Goal: Task Accomplishment & Management: Complete application form

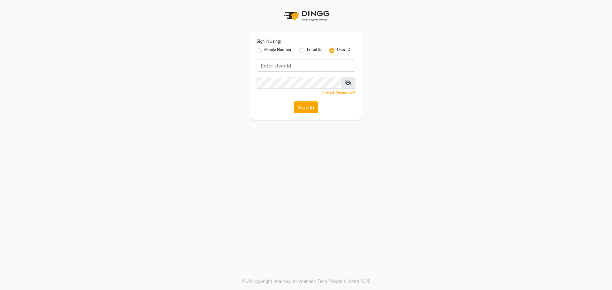
click at [264, 51] on label "Mobile Number" at bounding box center [277, 51] width 27 height 8
click at [264, 51] on input "Mobile Number" at bounding box center [266, 49] width 4 height 4
radio input "true"
radio input "false"
click at [285, 62] on input "Username" at bounding box center [316, 66] width 77 height 12
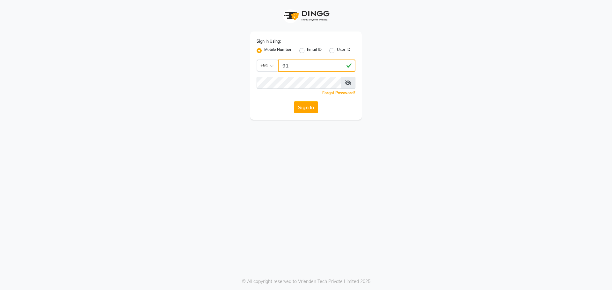
type input "9"
type input "9154979082"
click at [294, 101] on button "Sign In" at bounding box center [306, 107] width 24 height 12
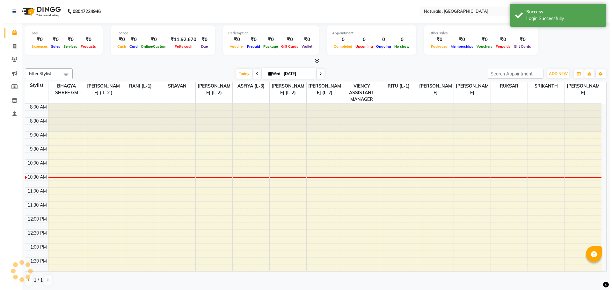
scroll to position [56, 0]
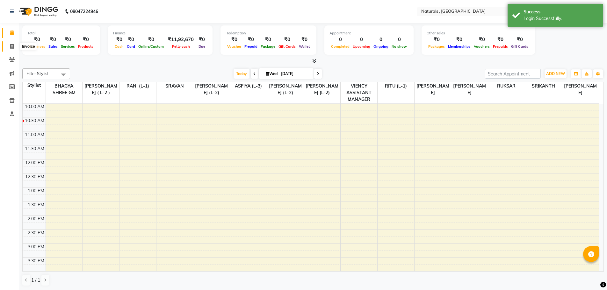
click at [11, 47] on icon at bounding box center [12, 46] width 4 height 5
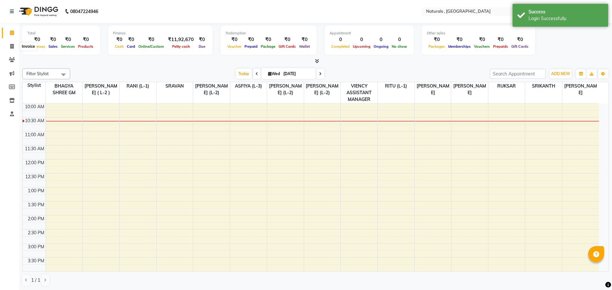
select select "5818"
select select "service"
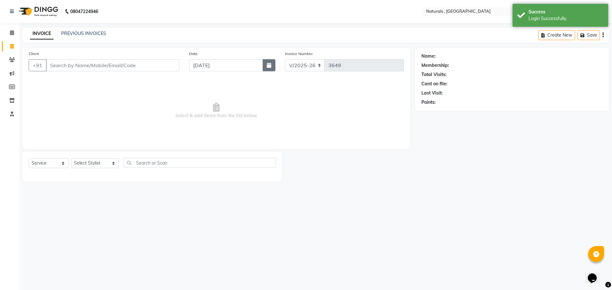
click at [268, 64] on icon "button" at bounding box center [269, 65] width 4 height 5
select select "9"
select select "2025"
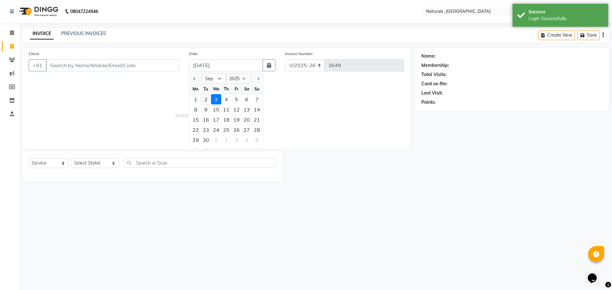
click at [203, 99] on div "2" at bounding box center [206, 99] width 10 height 10
type input "02-09-2025"
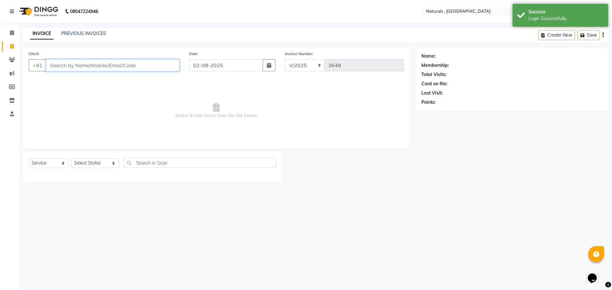
click at [109, 66] on input "Client" at bounding box center [113, 65] width 134 height 12
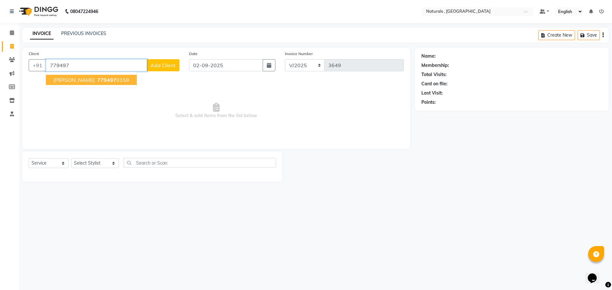
click at [109, 78] on ngb-highlight "779497 0159" at bounding box center [112, 80] width 33 height 6
type input "7794970159"
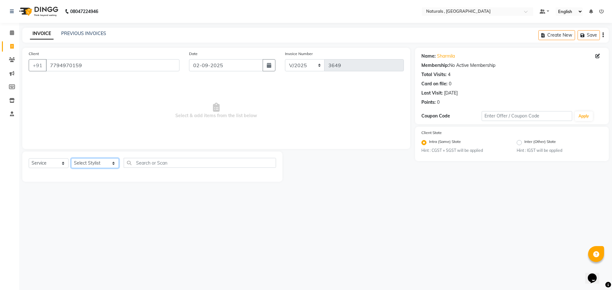
click at [110, 162] on select "Select Stylist ASFIYA (L-3) BHAGYA SHREE GM [PERSON_NAME] (L-2) [PERSON_NAME] (…" at bounding box center [95, 163] width 48 height 10
select select "86727"
click at [71, 158] on select "Select Stylist ASFIYA (L-3) BHAGYA SHREE GM [PERSON_NAME] (L-2) [PERSON_NAME] (…" at bounding box center [95, 163] width 48 height 10
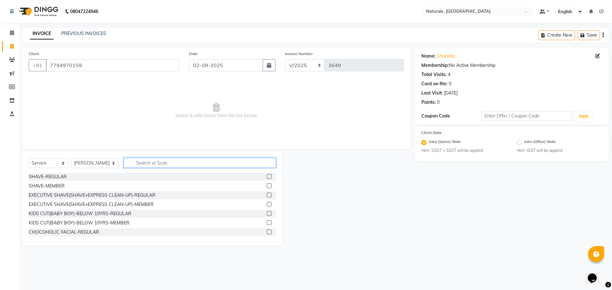
click at [157, 162] on input "text" at bounding box center [200, 163] width 153 height 10
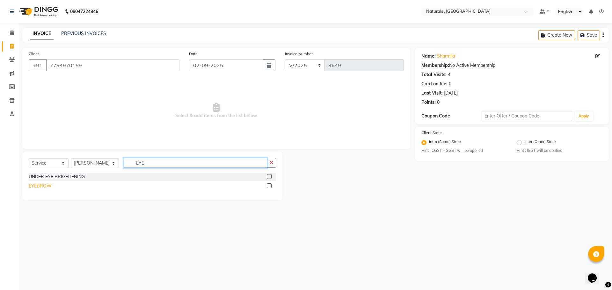
type input "EYE"
click at [35, 188] on div "EYEBROW" at bounding box center [40, 186] width 23 height 7
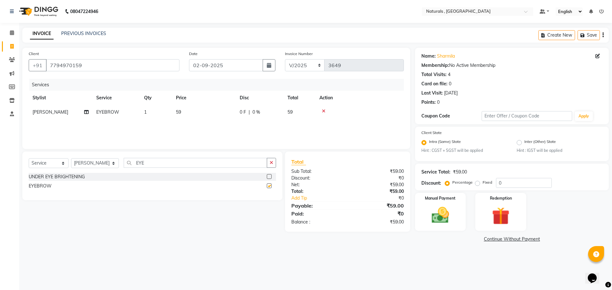
checkbox input "false"
click at [174, 163] on input "EYE" at bounding box center [196, 163] width 144 height 10
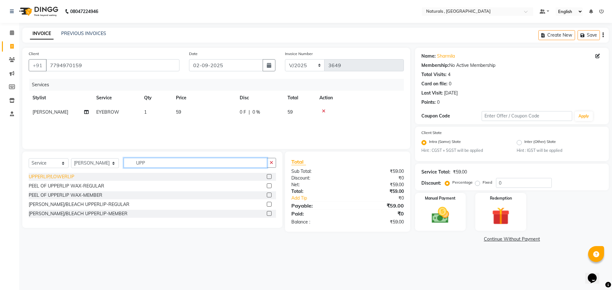
type input "UPP"
click at [67, 180] on div "UPPERLIP/LOWERLIP" at bounding box center [52, 177] width 46 height 7
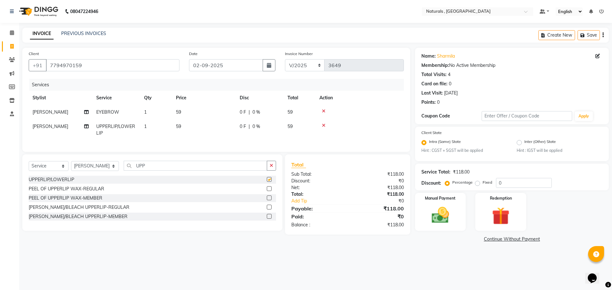
checkbox input "false"
click at [184, 113] on td "59" at bounding box center [204, 112] width 64 height 14
select select "86727"
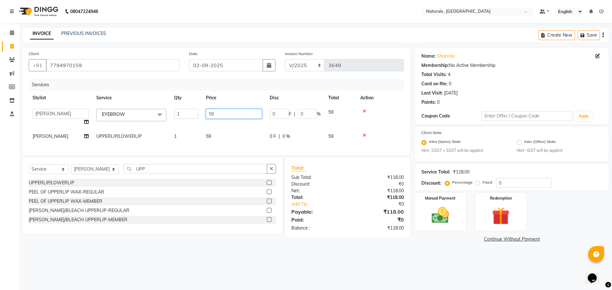
click at [223, 111] on input "59" at bounding box center [234, 114] width 56 height 10
type input "5"
type input "70"
click at [216, 137] on td "59" at bounding box center [234, 136] width 64 height 14
select select "86727"
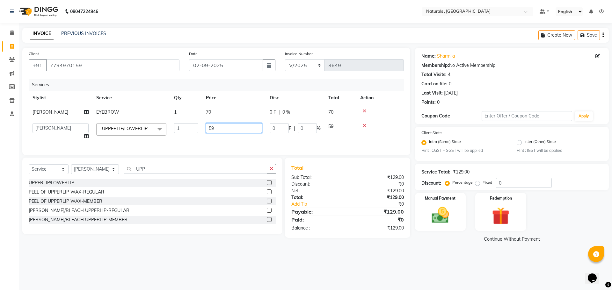
click at [222, 126] on input "59" at bounding box center [234, 128] width 56 height 10
type input "5"
type input "70"
click at [418, 266] on div "08047224946 Select Location × Naturals , Vijay Nagar Colony Default Panel My Pa…" at bounding box center [306, 145] width 612 height 290
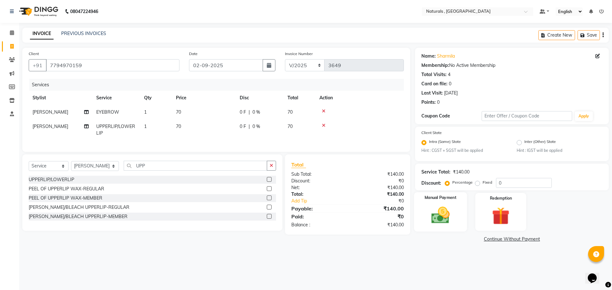
click at [433, 207] on img at bounding box center [441, 215] width 30 height 21
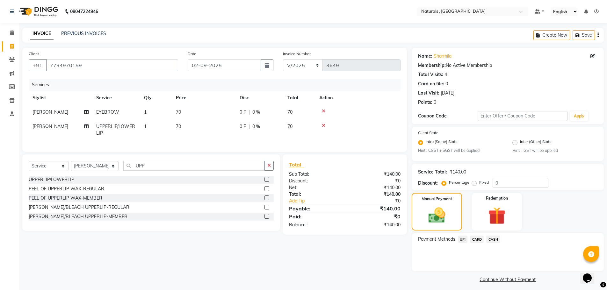
click at [464, 238] on span "UPI" at bounding box center [463, 239] width 10 height 7
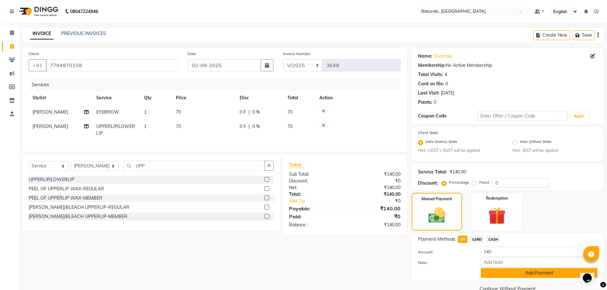
click at [500, 274] on button "Add Payment" at bounding box center [539, 273] width 117 height 10
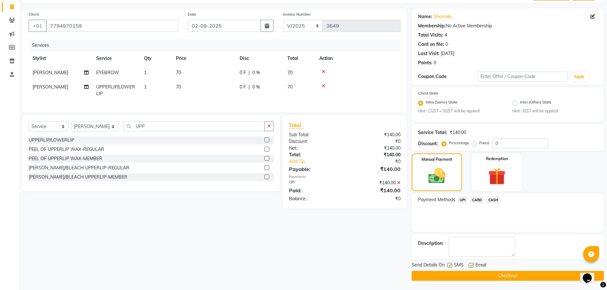
scroll to position [40, 0]
click at [501, 274] on button "Checkout" at bounding box center [508, 276] width 192 height 10
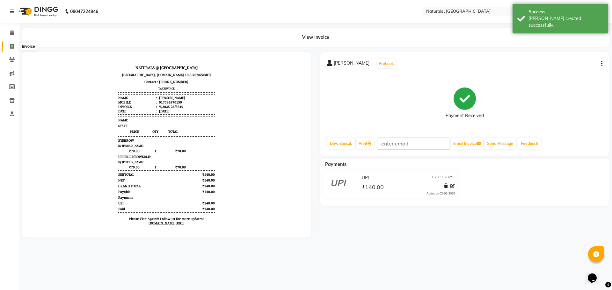
click at [12, 47] on icon at bounding box center [12, 46] width 4 height 5
select select "service"
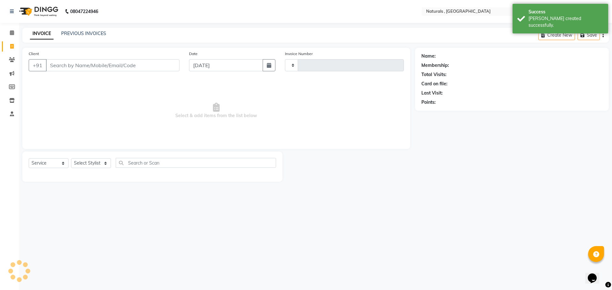
type input "3650"
select select "5818"
click at [73, 64] on input "Client" at bounding box center [113, 65] width 134 height 12
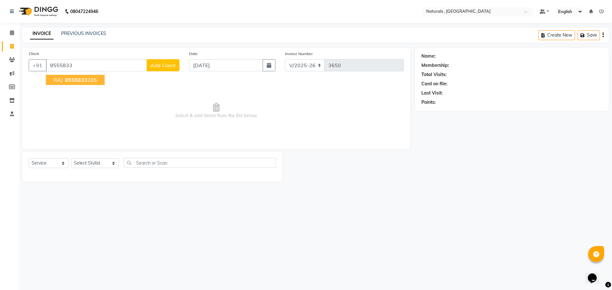
click at [91, 81] on ngb-highlight "8555833 285" at bounding box center [80, 80] width 33 height 6
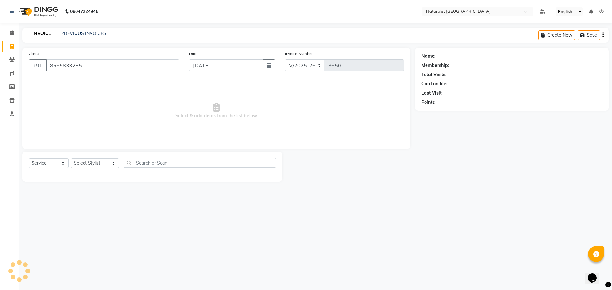
type input "8555833285"
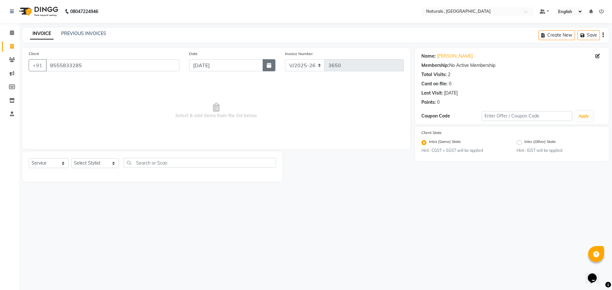
click at [273, 66] on button "button" at bounding box center [269, 65] width 13 height 12
select select "9"
select select "2025"
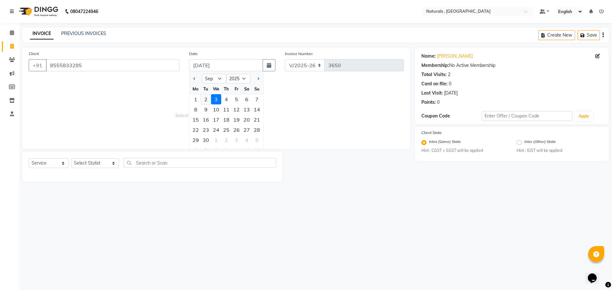
click at [207, 100] on div "2" at bounding box center [206, 99] width 10 height 10
type input "02-09-2025"
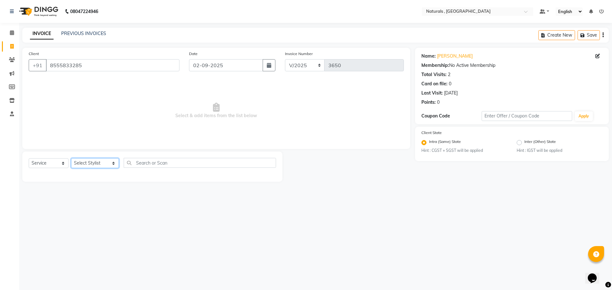
click at [105, 165] on select "Select Stylist ASFIYA (L-3) BHAGYA SHREE GM [PERSON_NAME] (L-2) [PERSON_NAME] (…" at bounding box center [95, 163] width 48 height 10
select select "40710"
click at [71, 158] on select "Select Stylist ASFIYA (L-3) BHAGYA SHREE GM [PERSON_NAME] (L-2) [PERSON_NAME] (…" at bounding box center [95, 163] width 48 height 10
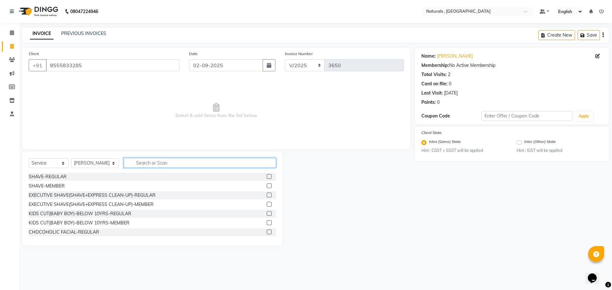
click at [159, 164] on input "text" at bounding box center [200, 163] width 153 height 10
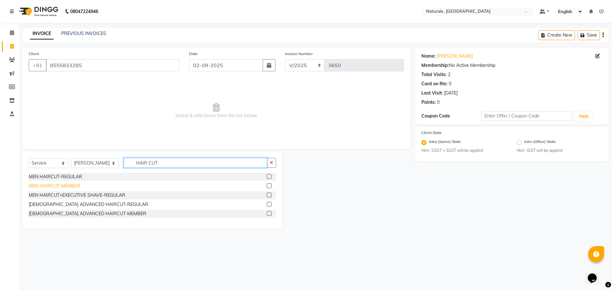
type input "HAIR CUT"
click at [48, 185] on div "MEN HAIRCUT-MEMBER" at bounding box center [55, 186] width 52 height 7
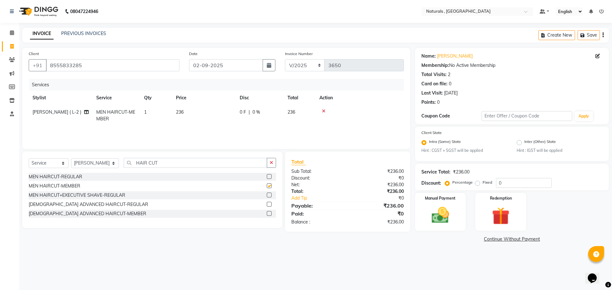
checkbox input "false"
click at [168, 159] on input "HAIR CUT" at bounding box center [196, 163] width 144 height 10
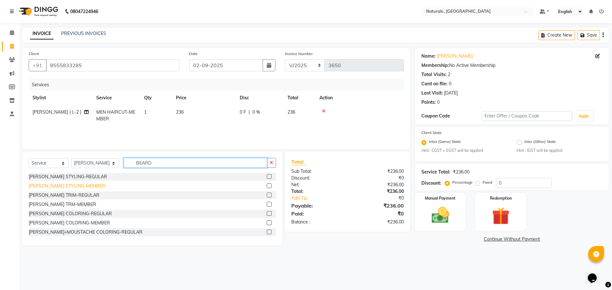
type input "BEARD"
click at [67, 186] on div "[PERSON_NAME] STYLING-MEMBER" at bounding box center [67, 186] width 77 height 7
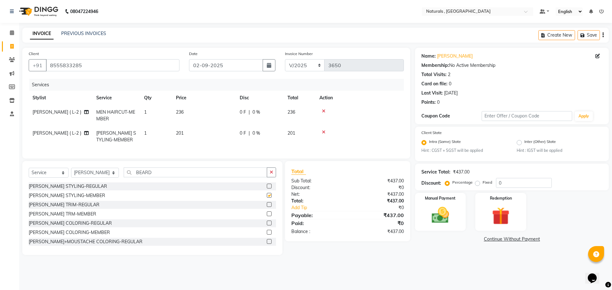
checkbox input "false"
click at [431, 222] on img at bounding box center [441, 215] width 30 height 21
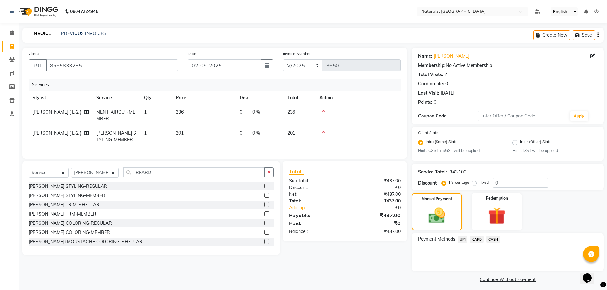
click at [463, 238] on span "UPI" at bounding box center [463, 239] width 10 height 7
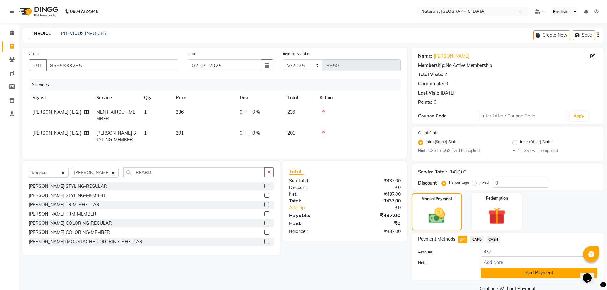
click at [499, 276] on button "Add Payment" at bounding box center [539, 273] width 117 height 10
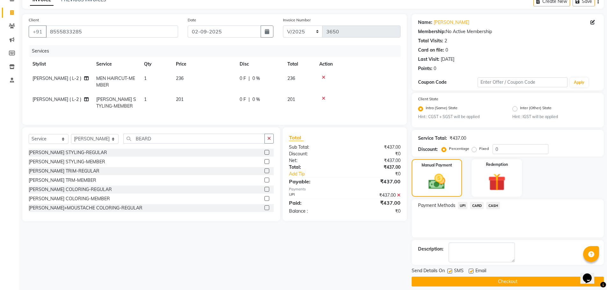
scroll to position [40, 0]
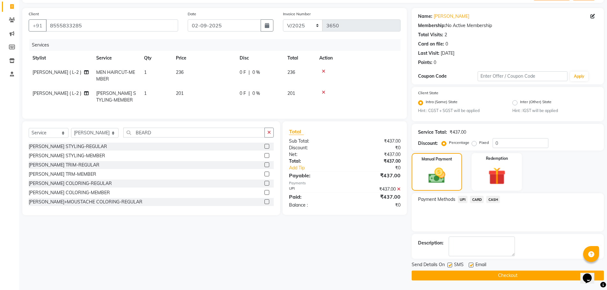
click at [491, 278] on button "Checkout" at bounding box center [508, 276] width 192 height 10
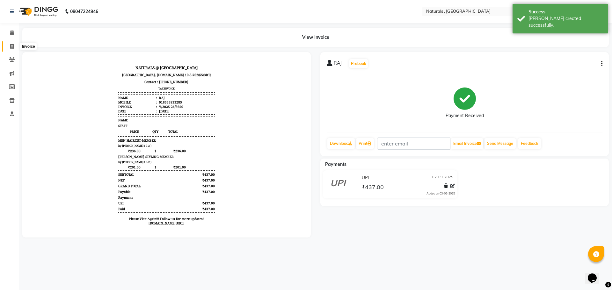
click at [11, 47] on icon at bounding box center [12, 46] width 4 height 5
select select "service"
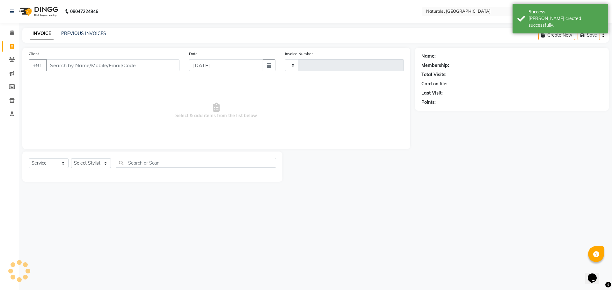
type input "3651"
select select "5818"
click at [268, 66] on icon "button" at bounding box center [269, 65] width 4 height 5
select select "9"
select select "2025"
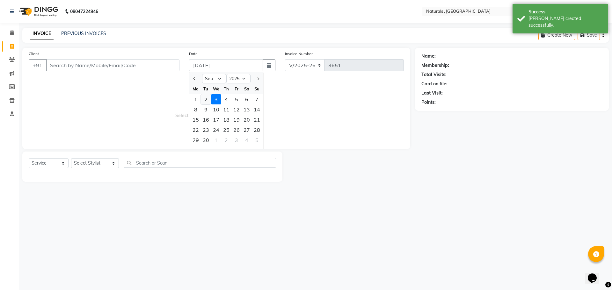
click at [206, 98] on div "2" at bounding box center [206, 99] width 10 height 10
type input "02-09-2025"
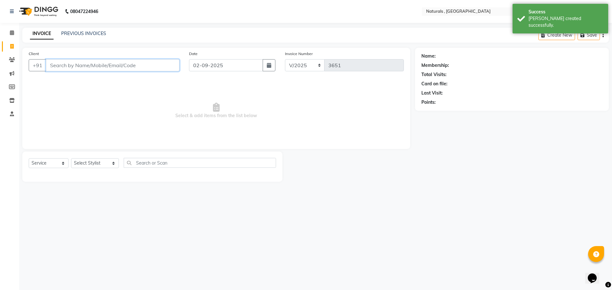
click at [141, 68] on input "Client" at bounding box center [113, 65] width 134 height 12
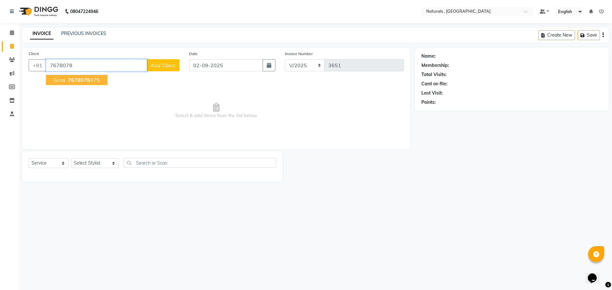
click at [93, 76] on button "Grna 7678078 475" at bounding box center [77, 80] width 62 height 10
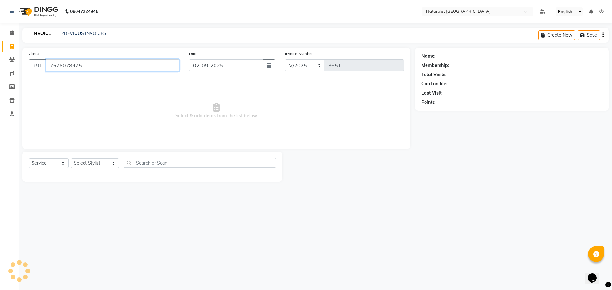
type input "7678078475"
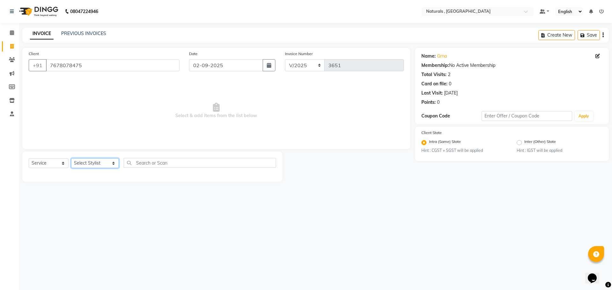
click at [94, 164] on select "Select Stylist ASFIYA (L-3) BHAGYA SHREE GM [PERSON_NAME] (L-2) [PERSON_NAME] (…" at bounding box center [95, 163] width 48 height 10
select select "45000"
click at [71, 158] on select "Select Stylist ASFIYA (L-3) BHAGYA SHREE GM [PERSON_NAME] (L-2) [PERSON_NAME] (…" at bounding box center [95, 163] width 48 height 10
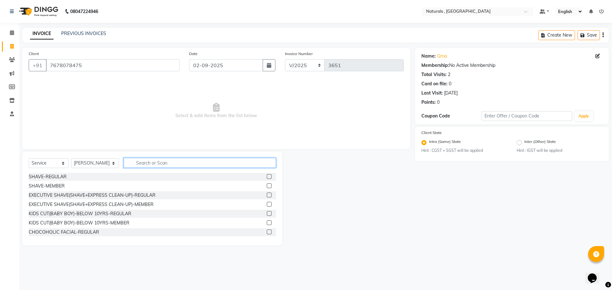
click at [168, 161] on input "text" at bounding box center [200, 163] width 153 height 10
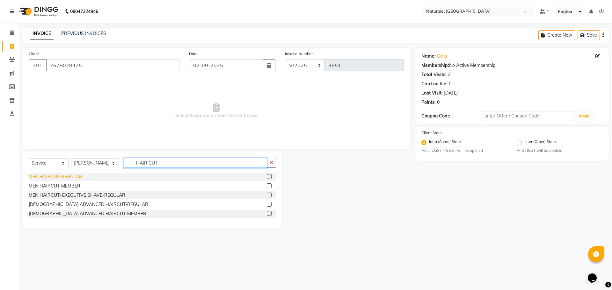
type input "HAIR CUT"
click at [56, 179] on div "MEN HAIRCUT-REGULAR" at bounding box center [56, 177] width 54 height 7
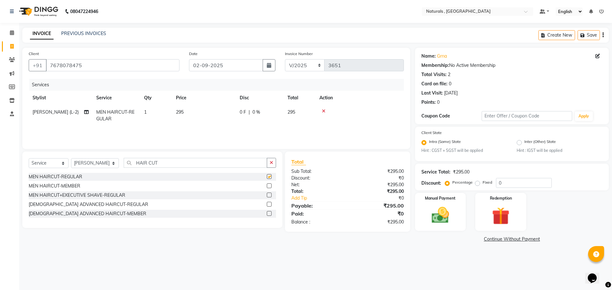
checkbox input "false"
click at [171, 165] on input "HAIR CUT" at bounding box center [196, 163] width 144 height 10
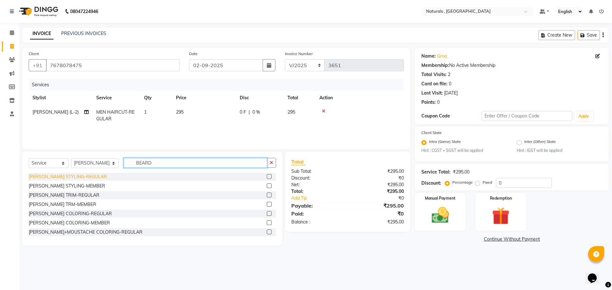
type input "BEARD"
click at [76, 174] on div "[PERSON_NAME] STYLING-REGULAR" at bounding box center [68, 177] width 78 height 7
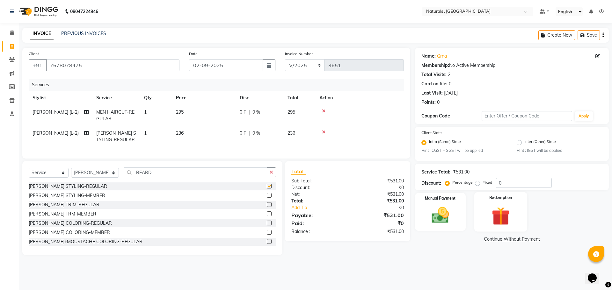
checkbox input "false"
click at [435, 226] on img at bounding box center [441, 215] width 30 height 21
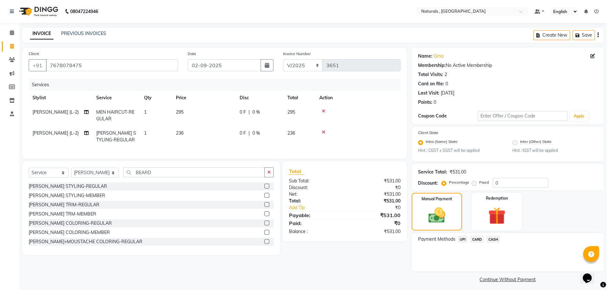
click at [462, 240] on span "UPI" at bounding box center [463, 239] width 10 height 7
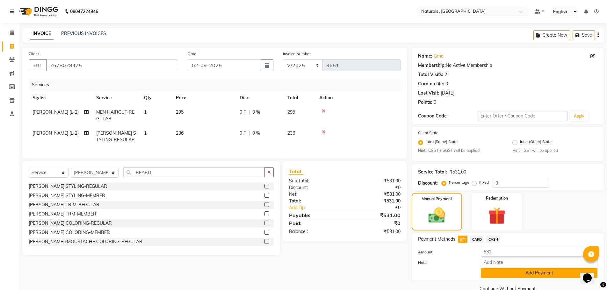
click at [501, 276] on button "Add Payment" at bounding box center [539, 273] width 117 height 10
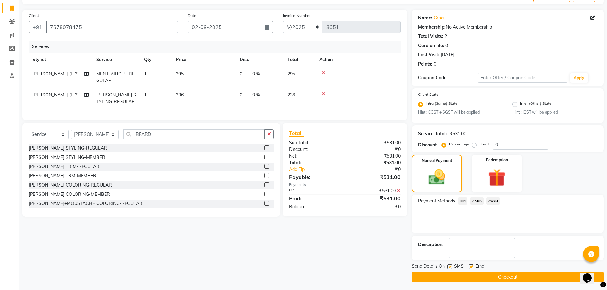
scroll to position [40, 0]
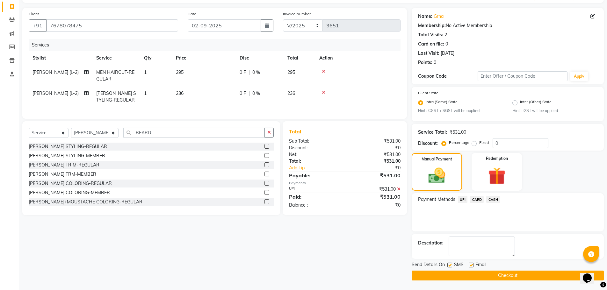
click at [501, 276] on button "Checkout" at bounding box center [508, 276] width 192 height 10
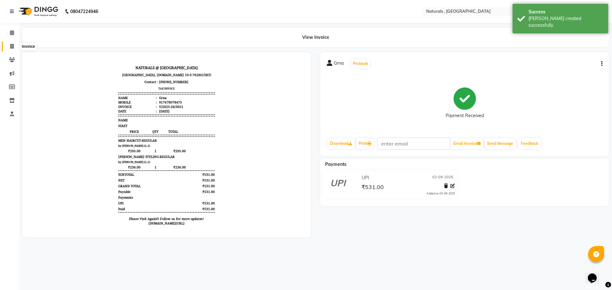
click at [13, 47] on icon at bounding box center [12, 46] width 4 height 5
select select "5818"
select select "service"
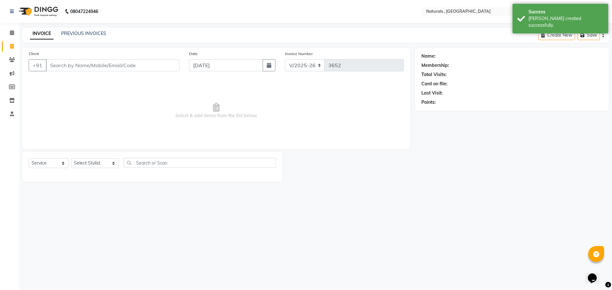
click at [71, 67] on input "Client" at bounding box center [113, 65] width 134 height 12
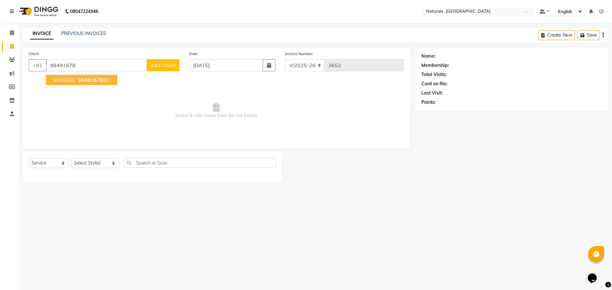
click at [109, 83] on button "MOHEED 98491678 60" at bounding box center [81, 80] width 71 height 10
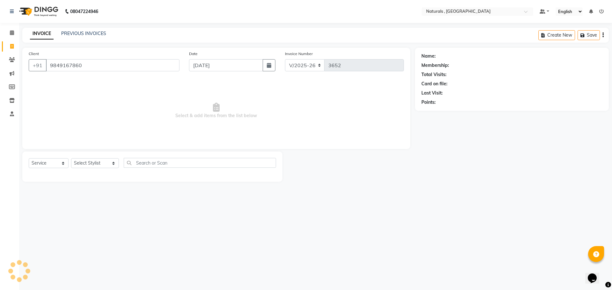
type input "9849167860"
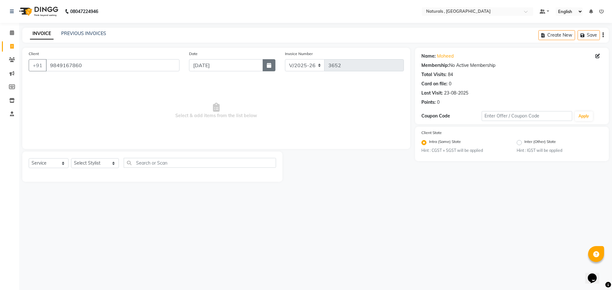
click at [272, 66] on button "button" at bounding box center [269, 65] width 13 height 12
select select "9"
select select "2025"
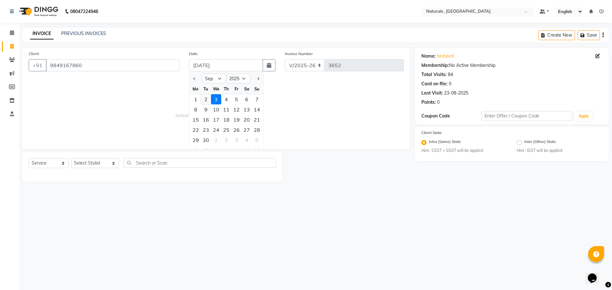
click at [205, 100] on div "2" at bounding box center [206, 99] width 10 height 10
type input "02-09-2025"
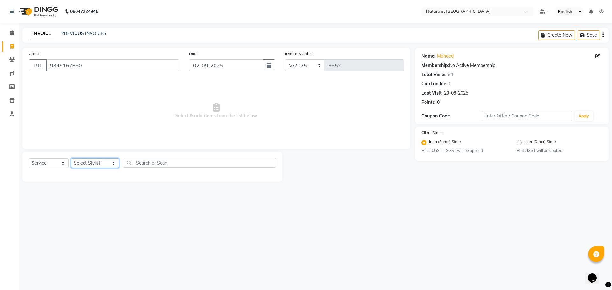
click at [110, 164] on select "Select Stylist ASFIYA (L-3) BHAGYA SHREE GM [PERSON_NAME] (L-2) [PERSON_NAME] (…" at bounding box center [95, 163] width 48 height 10
select select "45000"
click at [71, 158] on select "Select Stylist ASFIYA (L-3) BHAGYA SHREE GM [PERSON_NAME] (L-2) [PERSON_NAME] (…" at bounding box center [95, 163] width 48 height 10
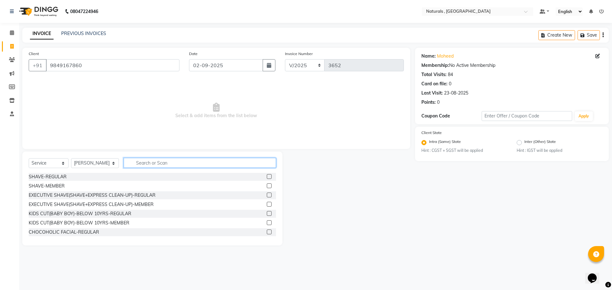
click at [157, 163] on input "text" at bounding box center [200, 163] width 153 height 10
type input "AVE"
click at [54, 185] on div "SHAVE-MEMBER" at bounding box center [47, 186] width 36 height 7
checkbox input "false"
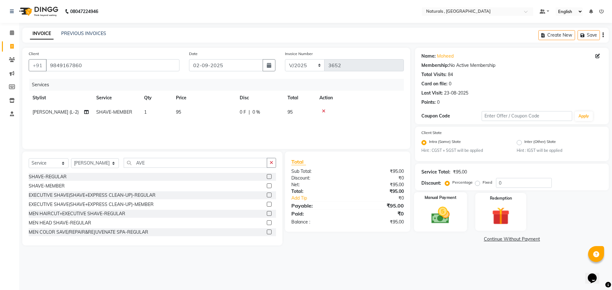
click at [443, 217] on img at bounding box center [441, 215] width 30 height 21
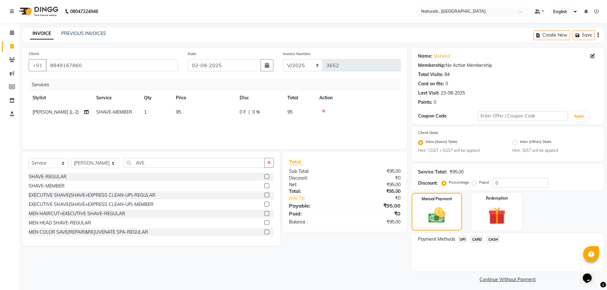
click at [496, 239] on span "CASH" at bounding box center [493, 239] width 14 height 7
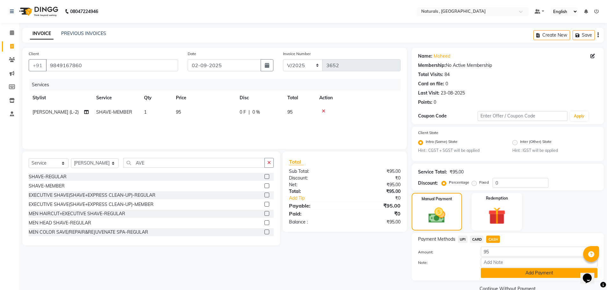
click at [505, 273] on button "Add Payment" at bounding box center [539, 273] width 117 height 10
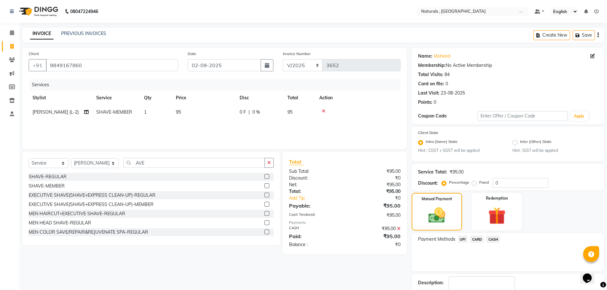
scroll to position [40, 0]
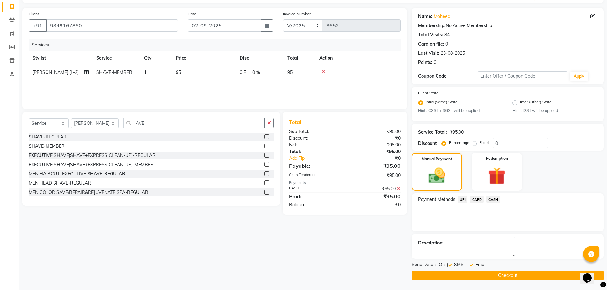
click at [505, 273] on button "Checkout" at bounding box center [508, 276] width 192 height 10
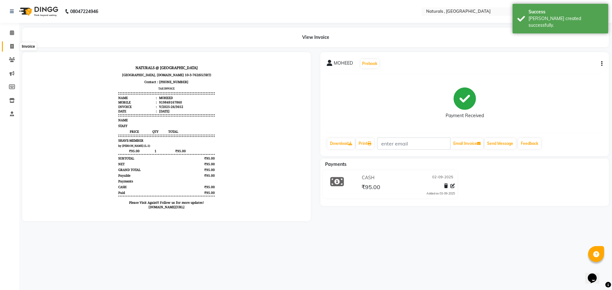
click at [13, 46] on icon at bounding box center [12, 46] width 4 height 5
select select "service"
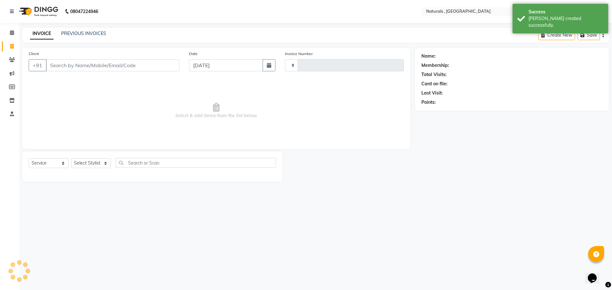
type input "3653"
select select "5818"
click at [271, 65] on icon "button" at bounding box center [269, 65] width 4 height 5
select select "9"
select select "2025"
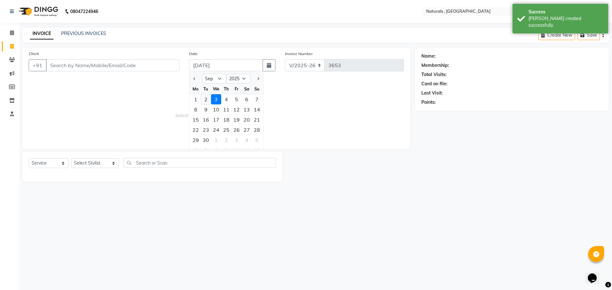
click at [208, 101] on div "2" at bounding box center [206, 99] width 10 height 10
type input "02-09-2025"
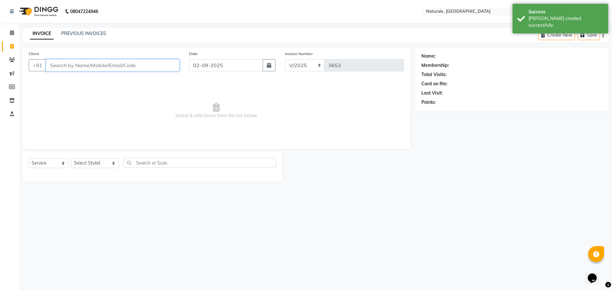
click at [106, 65] on input "Client" at bounding box center [113, 65] width 134 height 12
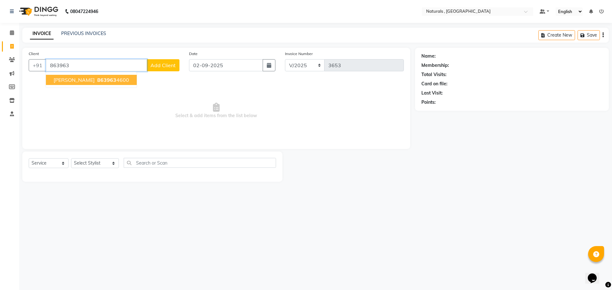
click at [107, 77] on span "863963" at bounding box center [106, 80] width 19 height 6
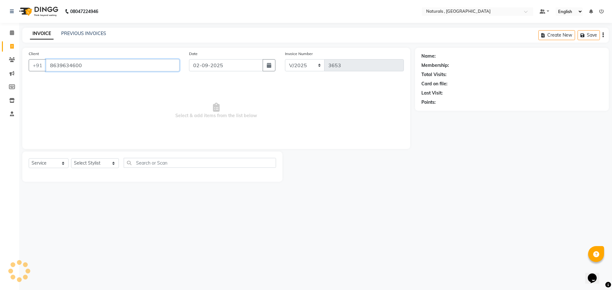
type input "8639634600"
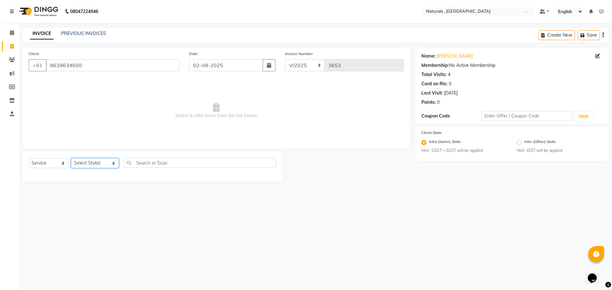
click at [97, 164] on select "Select Stylist ASFIYA (L-3) BHAGYA SHREE GM [PERSON_NAME] (L-2) [PERSON_NAME] (…" at bounding box center [95, 163] width 48 height 10
select select "86727"
click at [71, 158] on select "Select Stylist ASFIYA (L-3) BHAGYA SHREE GM [PERSON_NAME] (L-2) [PERSON_NAME] (…" at bounding box center [95, 163] width 48 height 10
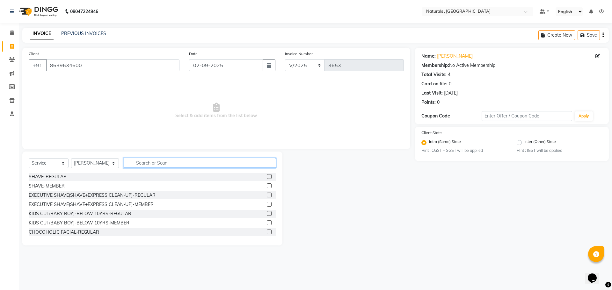
click at [143, 161] on input "text" at bounding box center [200, 163] width 153 height 10
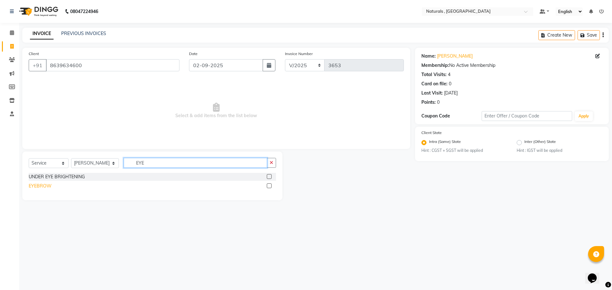
type input "EYE"
click at [41, 187] on div "EYEBROW" at bounding box center [40, 186] width 23 height 7
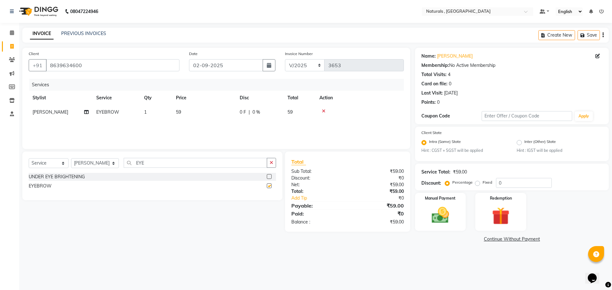
checkbox input "false"
click at [185, 112] on td "59" at bounding box center [204, 112] width 64 height 14
select select "86727"
click at [223, 116] on input "59" at bounding box center [234, 114] width 56 height 10
type input "5"
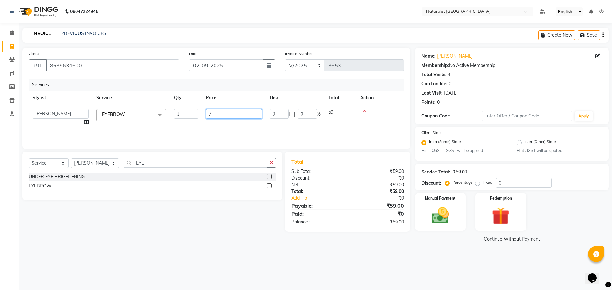
type input "70"
drag, startPoint x: 125, startPoint y: 215, endPoint x: 155, endPoint y: 179, distance: 46.5
click at [130, 211] on div "Select Service Product Membership Package Voucher Prepaid Gift Card Select Styl…" at bounding box center [150, 192] width 265 height 80
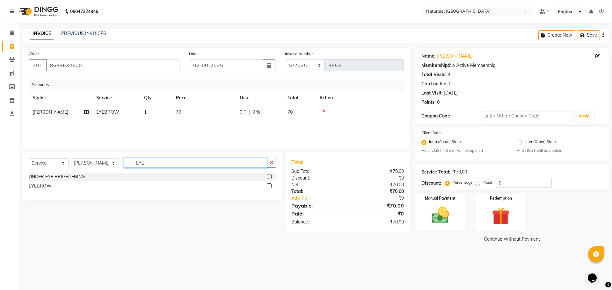
click at [163, 163] on input "EYE" at bounding box center [196, 163] width 144 height 10
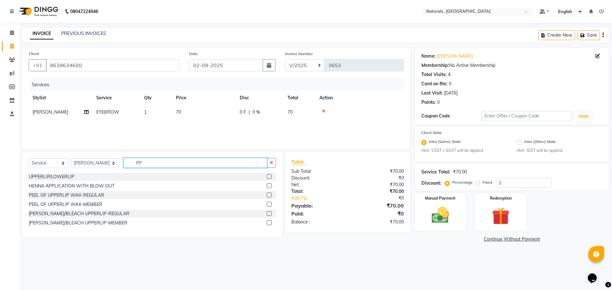
type input "P"
type input "UPP"
click at [70, 177] on div "UPPERLIP/LOWERLIP" at bounding box center [52, 177] width 46 height 7
checkbox input "false"
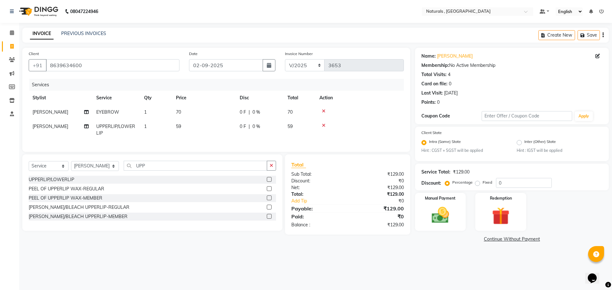
click at [186, 131] on td "59" at bounding box center [204, 130] width 64 height 21
select select "86727"
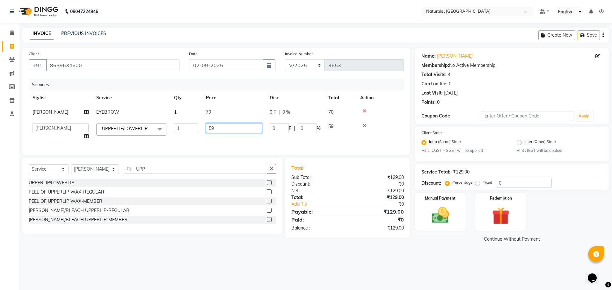
click at [221, 128] on input "59" at bounding box center [234, 128] width 56 height 10
type input "5"
type input "70"
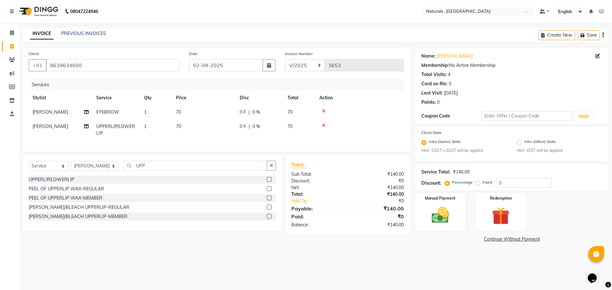
click at [454, 270] on div "08047224946 Select Location × Naturals , Vijay Nagar Colony Default Panel My Pa…" at bounding box center [306, 145] width 612 height 290
click at [444, 212] on img at bounding box center [441, 215] width 30 height 21
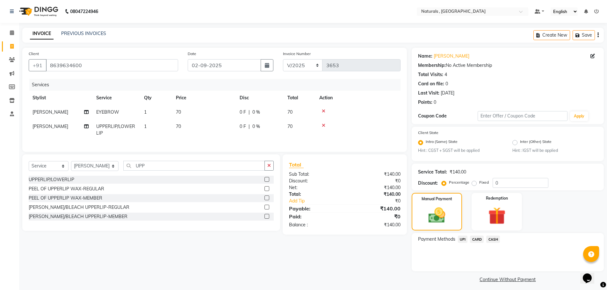
click at [463, 240] on span "UPI" at bounding box center [463, 239] width 10 height 7
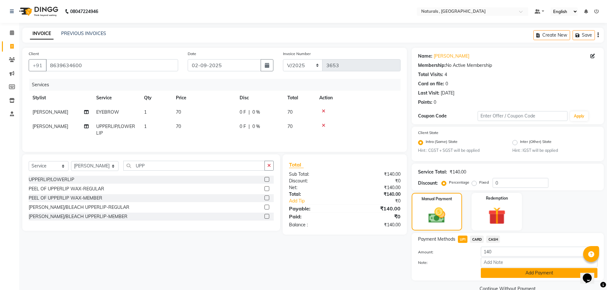
click at [497, 276] on button "Add Payment" at bounding box center [539, 273] width 117 height 10
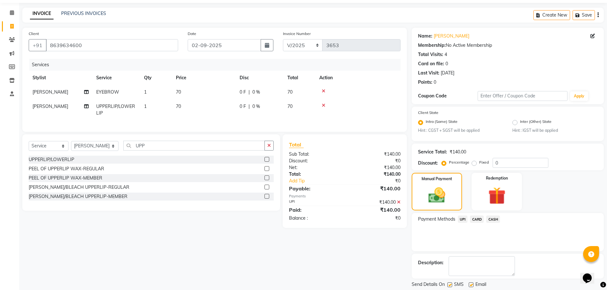
scroll to position [40, 0]
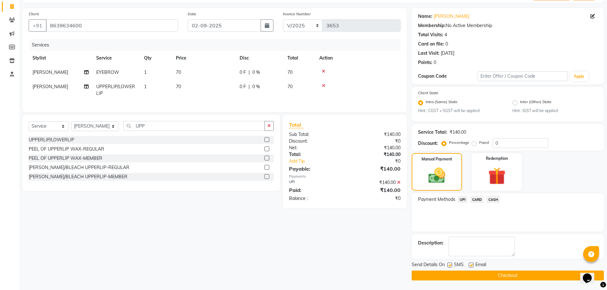
click at [497, 276] on button "Checkout" at bounding box center [508, 276] width 192 height 10
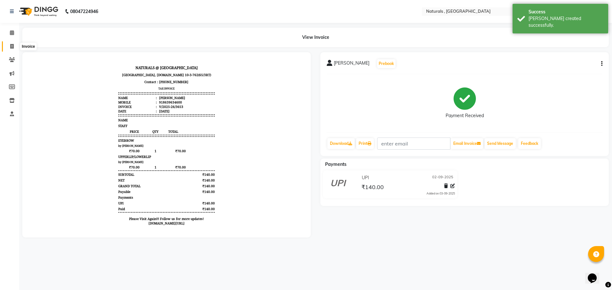
click at [14, 48] on span at bounding box center [11, 46] width 11 height 7
select select "service"
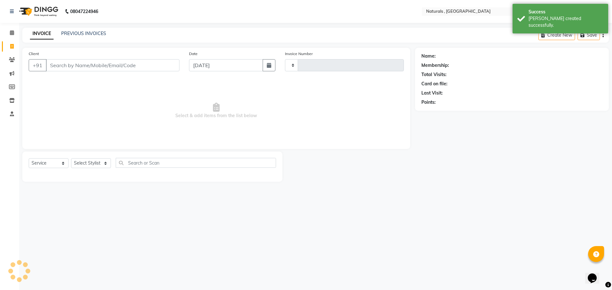
type input "3654"
select select "5818"
click at [270, 68] on button "button" at bounding box center [269, 65] width 13 height 12
select select "9"
select select "2025"
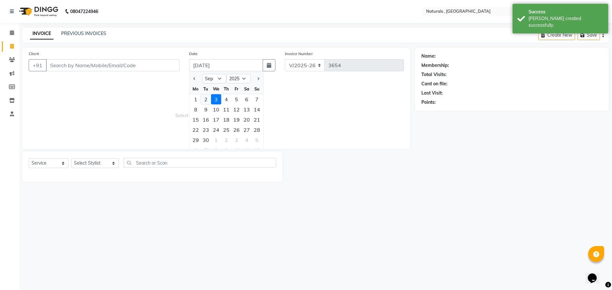
click at [208, 98] on div "2" at bounding box center [206, 99] width 10 height 10
type input "02-09-2025"
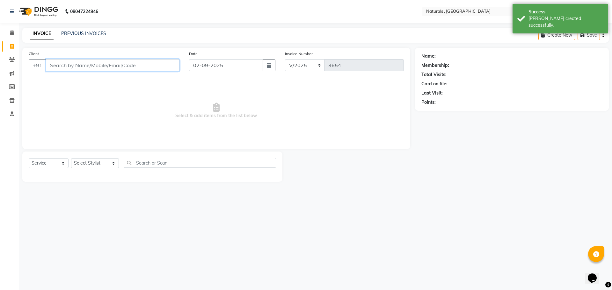
click at [144, 64] on input "Client" at bounding box center [113, 65] width 134 height 12
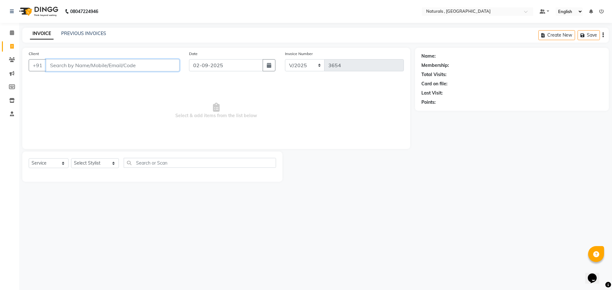
click at [137, 65] on input "Client" at bounding box center [113, 65] width 134 height 12
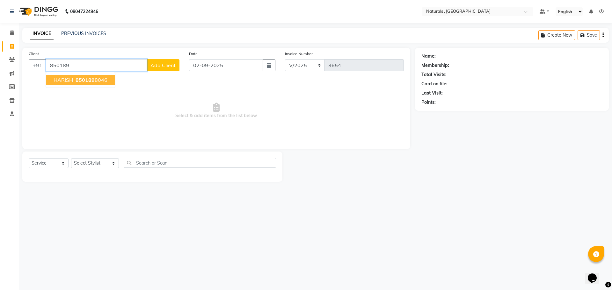
click at [103, 82] on ngb-highlight "850189 8046" at bounding box center [90, 80] width 33 height 6
type input "8501898046"
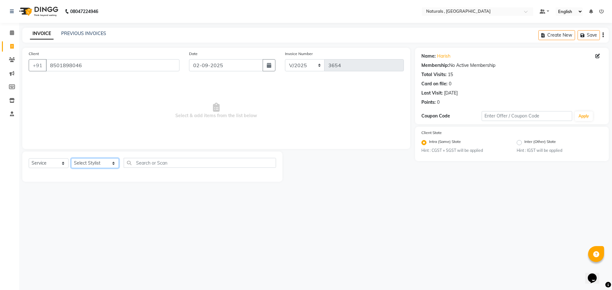
click at [108, 167] on select "Select Stylist ASFIYA (L-3) BHAGYA SHREE GM [PERSON_NAME] (L-2) [PERSON_NAME] (…" at bounding box center [95, 163] width 48 height 10
select select "72287"
click at [71, 158] on select "Select Stylist ASFIYA (L-3) BHAGYA SHREE GM [PERSON_NAME] (L-2) [PERSON_NAME] (…" at bounding box center [95, 163] width 48 height 10
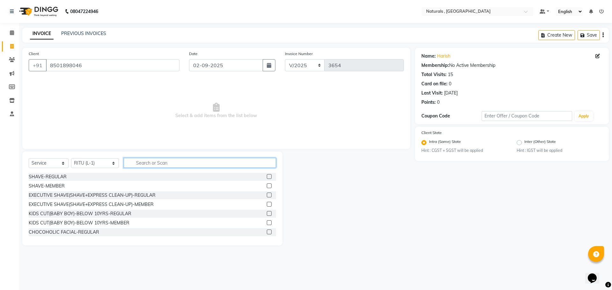
click at [162, 161] on input "text" at bounding box center [200, 163] width 153 height 10
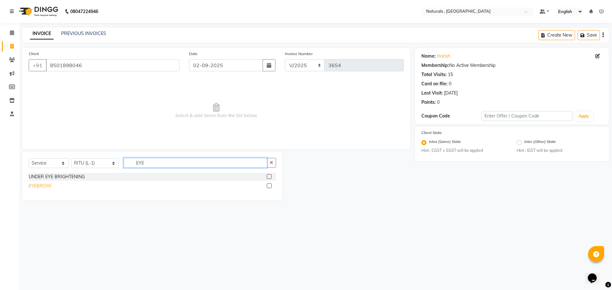
type input "EYE"
click at [43, 187] on div "EYEBROW" at bounding box center [40, 186] width 23 height 7
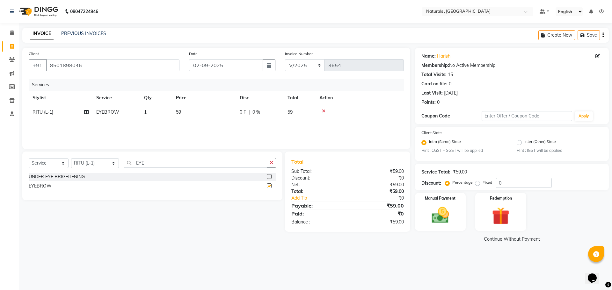
checkbox input "false"
click at [185, 113] on td "59" at bounding box center [204, 112] width 64 height 14
select select "72287"
click at [236, 115] on input "59" at bounding box center [234, 114] width 56 height 10
type input "5"
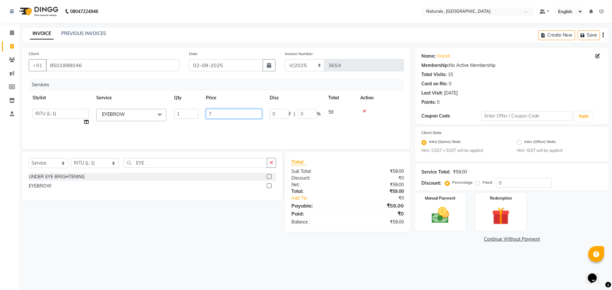
type input "70"
click at [405, 251] on main "INVOICE PREVIOUS INVOICES Create New Save Client +91 8501898046 Date 02-09-2025…" at bounding box center [315, 141] width 593 height 226
click at [432, 218] on img at bounding box center [441, 215] width 30 height 21
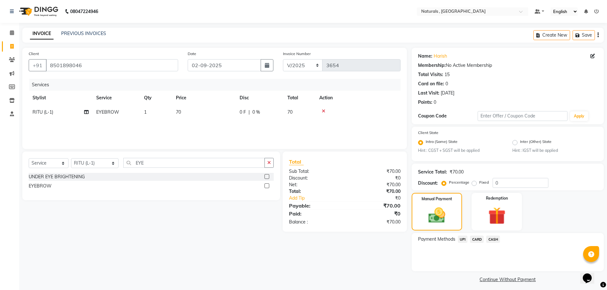
click at [495, 240] on span "CASH" at bounding box center [493, 239] width 14 height 7
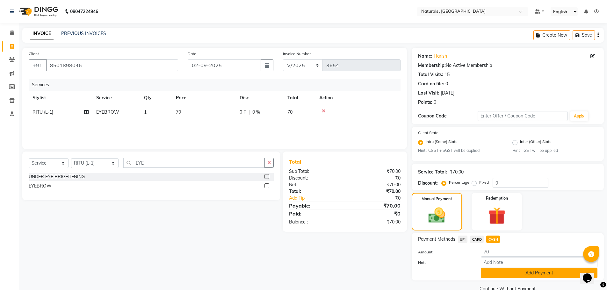
click at [515, 277] on button "Add Payment" at bounding box center [539, 273] width 117 height 10
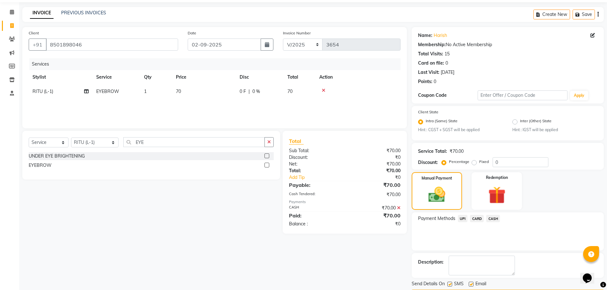
scroll to position [40, 0]
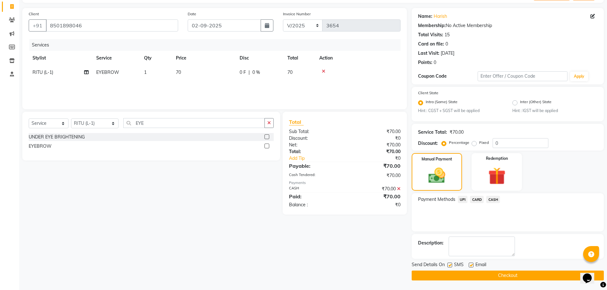
click at [515, 277] on button "Checkout" at bounding box center [508, 276] width 192 height 10
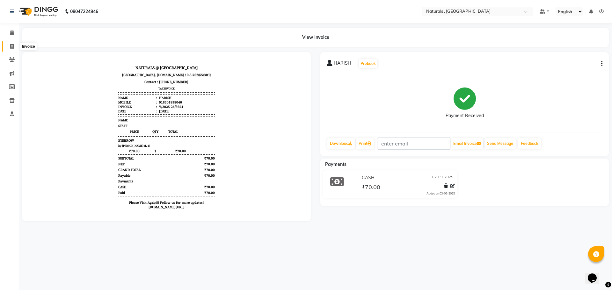
click at [10, 47] on icon at bounding box center [12, 46] width 4 height 5
select select "service"
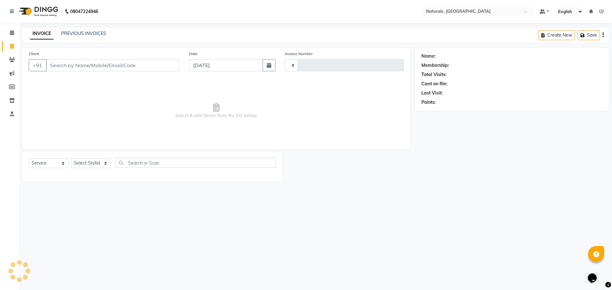
type input "3655"
select select "5818"
click at [61, 67] on input "Client" at bounding box center [113, 65] width 134 height 12
type input "7989459323"
click at [164, 67] on span "Add Client" at bounding box center [162, 65] width 25 height 6
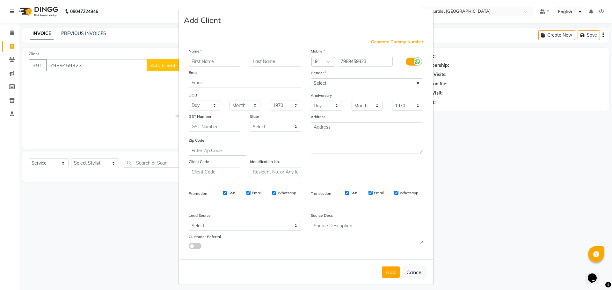
click at [217, 62] on input "text" at bounding box center [215, 62] width 52 height 10
type input "VNC CLIENT"
click at [332, 81] on select "Select Male Female Other Prefer Not To Say" at bounding box center [367, 83] width 113 height 10
select select "female"
click at [311, 78] on select "Select Male Female Other Prefer Not To Say" at bounding box center [367, 83] width 113 height 10
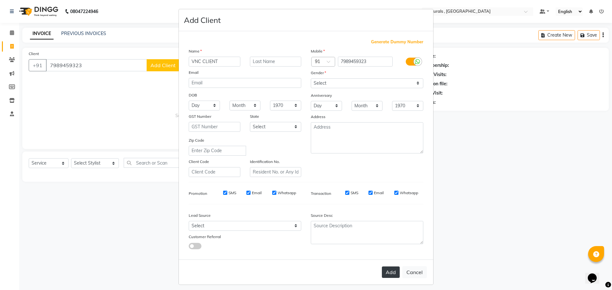
click at [390, 269] on button "Add" at bounding box center [391, 272] width 18 height 11
select select
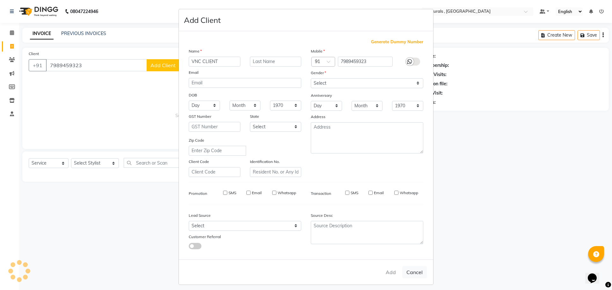
select select
checkbox input "false"
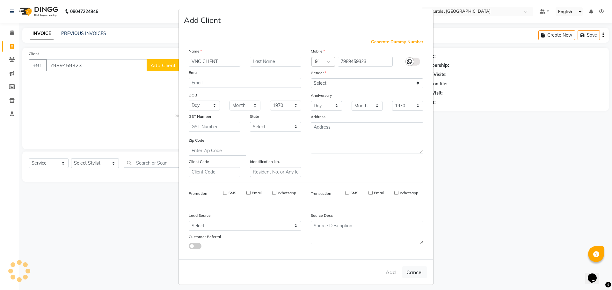
checkbox input "false"
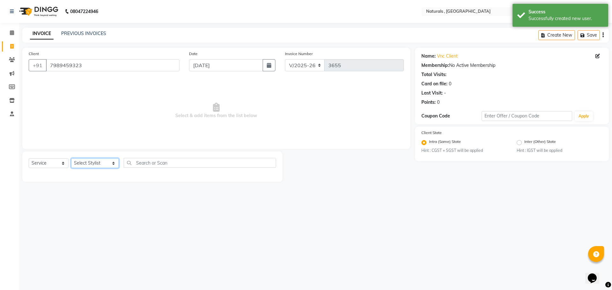
click at [116, 164] on select "Select Stylist ASFIYA (L-3) BHAGYA SHREE GM [PERSON_NAME] (L-2) [PERSON_NAME] (…" at bounding box center [95, 163] width 48 height 10
select select "86727"
click at [71, 158] on select "Select Stylist ASFIYA (L-3) BHAGYA SHREE GM [PERSON_NAME] (L-2) [PERSON_NAME] (…" at bounding box center [95, 163] width 48 height 10
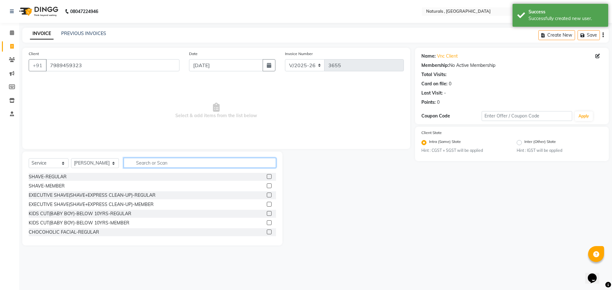
click at [176, 163] on input "text" at bounding box center [200, 163] width 153 height 10
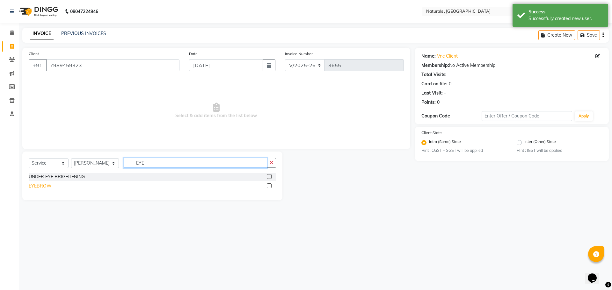
type input "EYE"
click at [41, 187] on div "EYEBROW" at bounding box center [40, 186] width 23 height 7
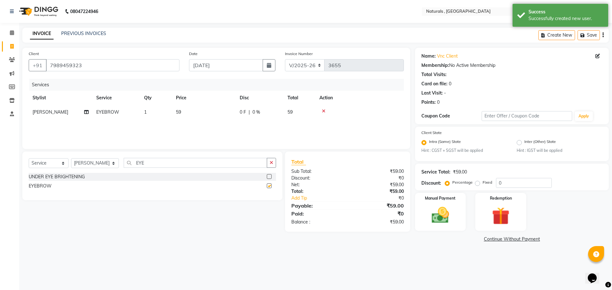
checkbox input "false"
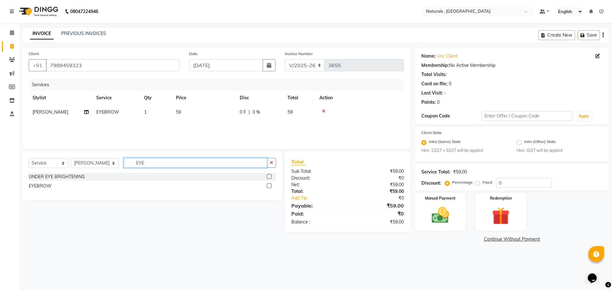
click at [155, 165] on input "EYE" at bounding box center [196, 163] width 144 height 10
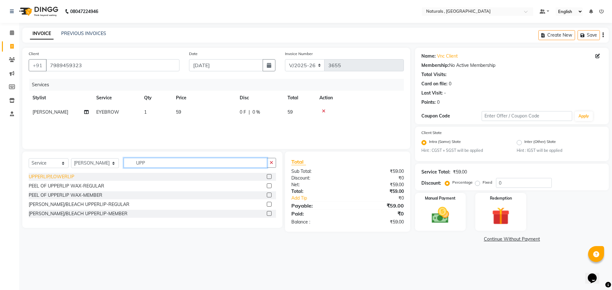
type input "UPP"
click at [57, 178] on div "UPPERLIP/LOWERLIP" at bounding box center [52, 177] width 46 height 7
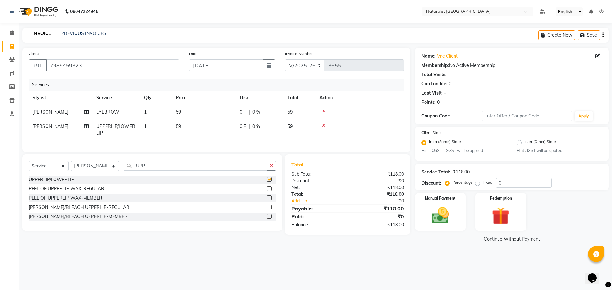
checkbox input "false"
click at [184, 112] on td "59" at bounding box center [204, 112] width 64 height 14
select select "86727"
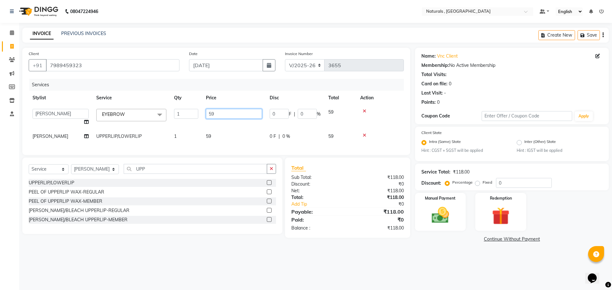
click at [220, 113] on input "59" at bounding box center [234, 114] width 56 height 10
type input "5"
type input "70"
click at [214, 135] on td "59" at bounding box center [234, 136] width 64 height 14
select select "86727"
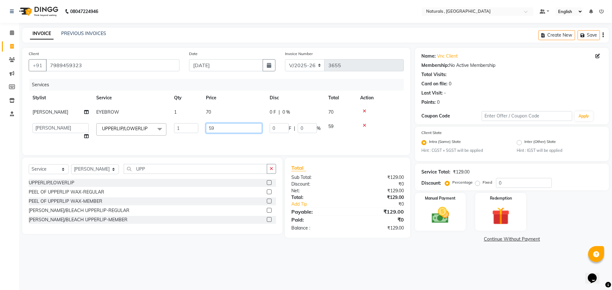
click at [223, 129] on input "59" at bounding box center [234, 128] width 56 height 10
type input "5"
type input "70"
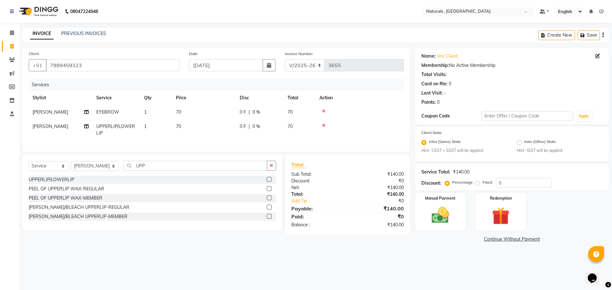
click at [431, 267] on div "08047224946 Select Location × Naturals , Vijay Nagar Colony Default Panel My Pa…" at bounding box center [306, 145] width 612 height 290
click at [447, 224] on img at bounding box center [441, 215] width 30 height 21
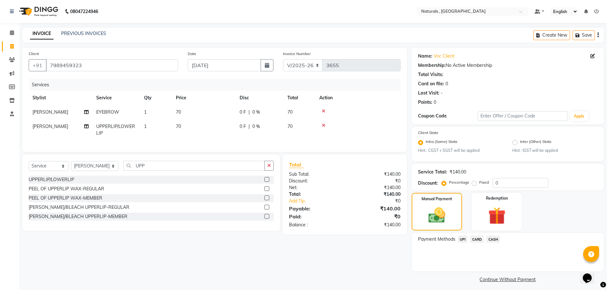
click at [463, 238] on span "UPI" at bounding box center [463, 239] width 10 height 7
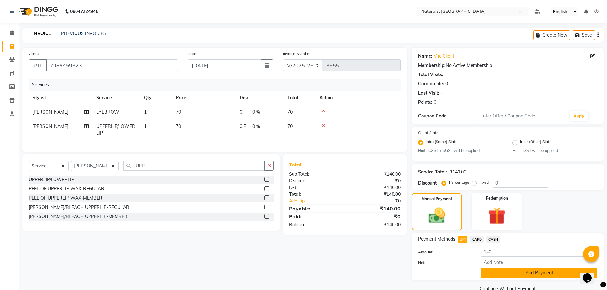
click at [502, 273] on button "Add Payment" at bounding box center [539, 273] width 117 height 10
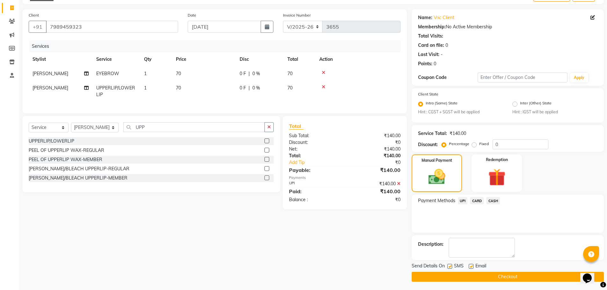
scroll to position [40, 0]
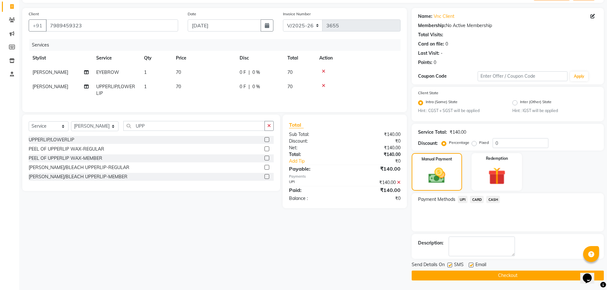
click at [500, 277] on button "Checkout" at bounding box center [508, 276] width 192 height 10
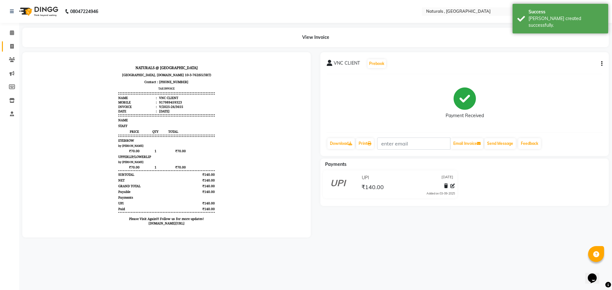
click at [14, 50] on link "Invoice" at bounding box center [9, 46] width 15 height 11
select select "5818"
select select "service"
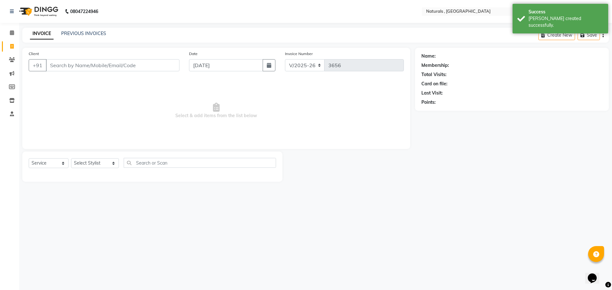
click at [65, 64] on input "Client" at bounding box center [113, 65] width 134 height 12
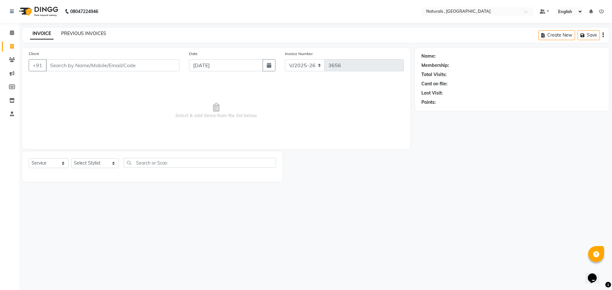
click at [77, 33] on link "PREVIOUS INVOICES" at bounding box center [83, 34] width 45 height 6
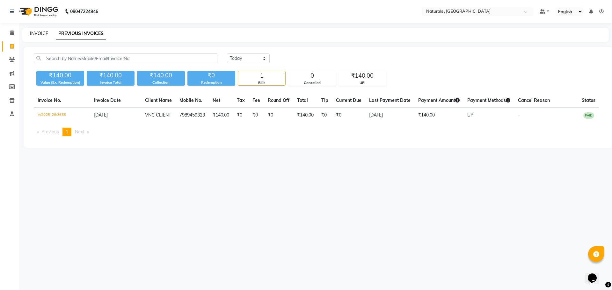
click at [38, 34] on link "INVOICE" at bounding box center [39, 34] width 18 height 6
select select "service"
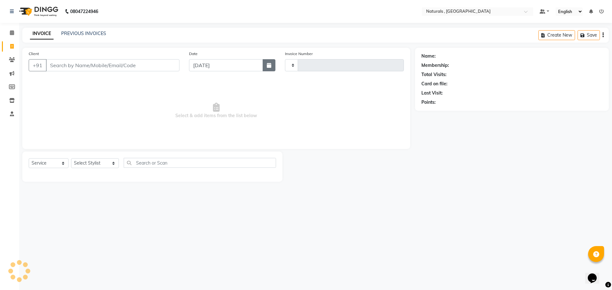
click at [268, 63] on icon "button" at bounding box center [269, 65] width 4 height 5
select select "9"
select select "2025"
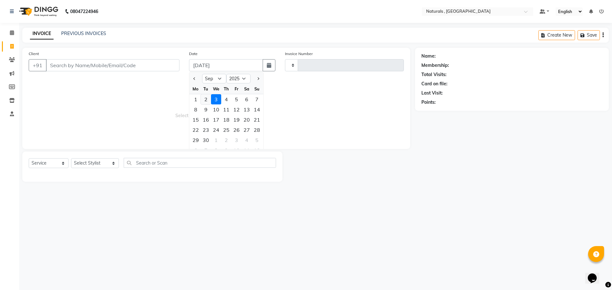
click at [204, 99] on div "2" at bounding box center [206, 99] width 10 height 10
type input "02-09-2025"
type input "3656"
select select "5818"
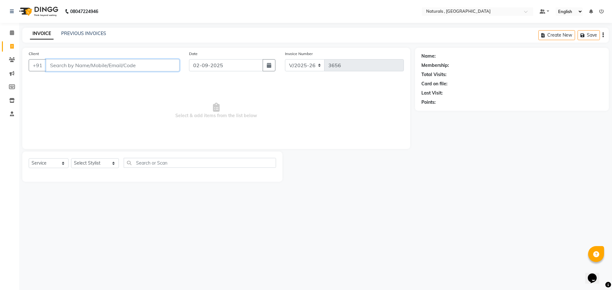
click at [76, 67] on input "Client" at bounding box center [113, 65] width 134 height 12
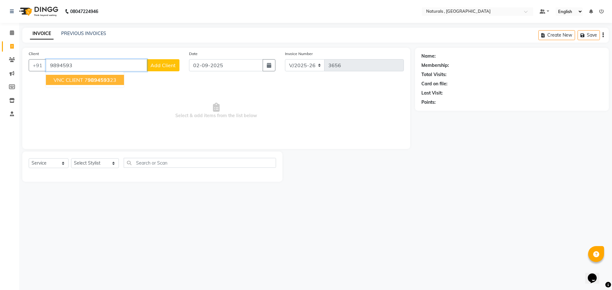
click at [104, 83] on span "9894593" at bounding box center [99, 80] width 22 height 6
type input "7989459323"
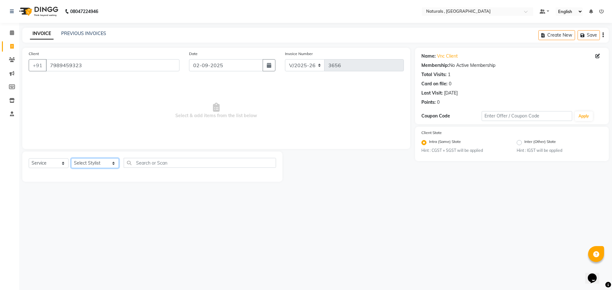
click at [103, 167] on select "Select Stylist ASFIYA (L-3) BHAGYA SHREE GM [PERSON_NAME] (L-2) [PERSON_NAME] (…" at bounding box center [95, 163] width 48 height 10
select select "72287"
click at [71, 158] on select "Select Stylist ASFIYA (L-3) BHAGYA SHREE GM [PERSON_NAME] (L-2) [PERSON_NAME] (…" at bounding box center [95, 163] width 48 height 10
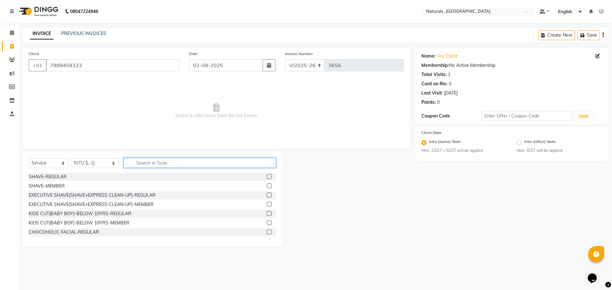
click at [145, 162] on input "text" at bounding box center [200, 163] width 153 height 10
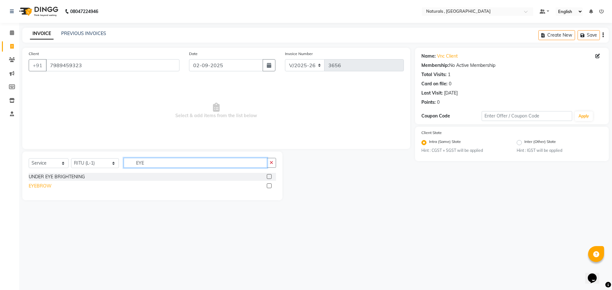
type input "EYE"
click at [39, 187] on div "EYEBROW" at bounding box center [40, 186] width 23 height 7
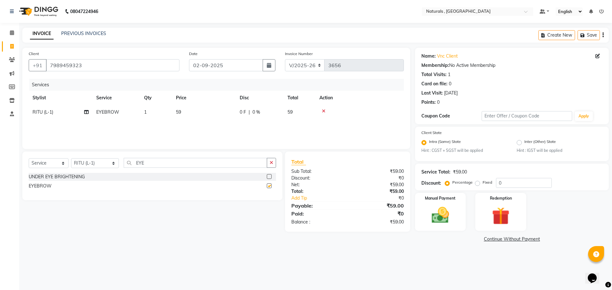
checkbox input "false"
click at [155, 163] on input "EYE" at bounding box center [196, 163] width 144 height 10
type input "I"
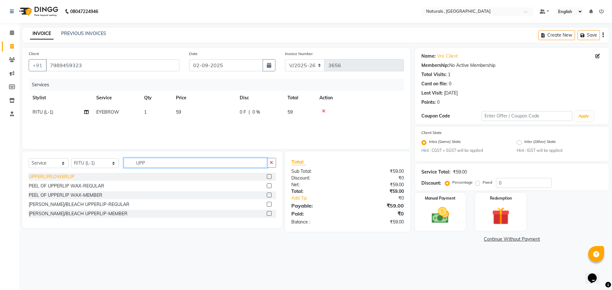
type input "UPP"
click at [72, 176] on div "UPPERLIP/LOWERLIP" at bounding box center [52, 177] width 46 height 7
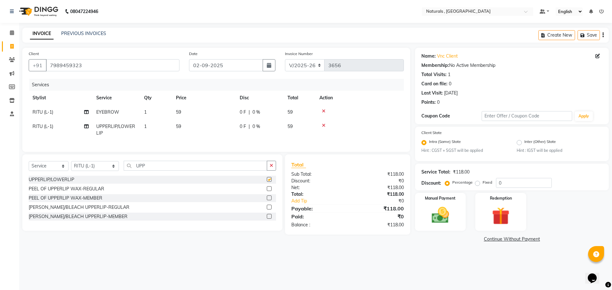
checkbox input "false"
click at [181, 109] on td "59" at bounding box center [204, 112] width 64 height 14
select select "72287"
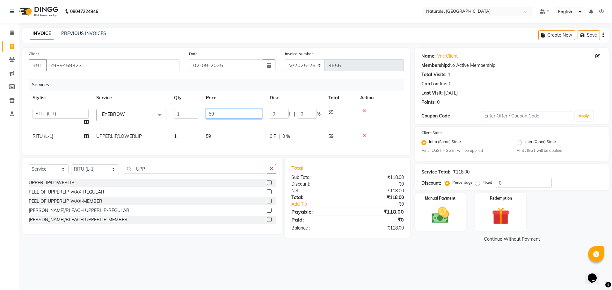
click at [219, 113] on input "59" at bounding box center [234, 114] width 56 height 10
type input "5"
type input "70"
click at [205, 135] on td "59" at bounding box center [234, 136] width 64 height 14
select select "72287"
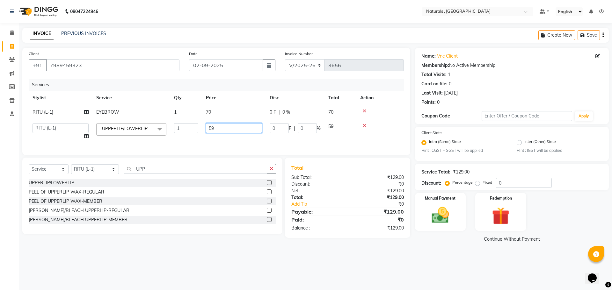
click at [217, 126] on input "59" at bounding box center [234, 128] width 56 height 10
type input "5"
type input "70"
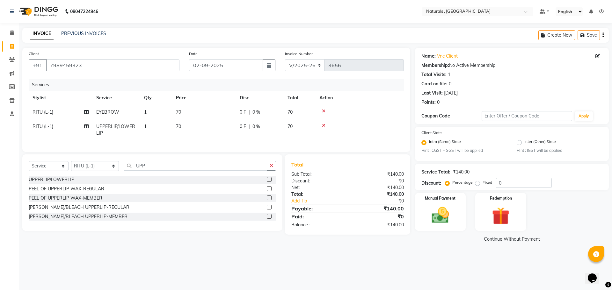
click at [433, 249] on main "INVOICE PREVIOUS INVOICES Create New Save Client +91 7989459323 Date 02-09-2025…" at bounding box center [315, 141] width 593 height 226
click at [445, 215] on img at bounding box center [441, 215] width 30 height 21
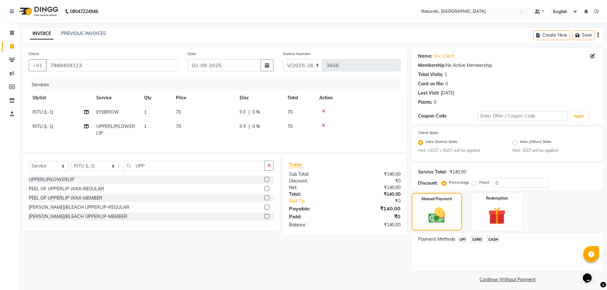
click at [463, 239] on span "UPI" at bounding box center [463, 239] width 10 height 7
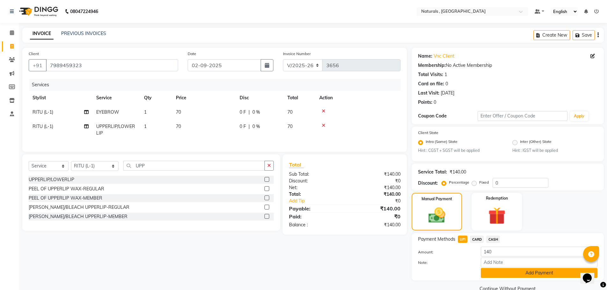
click at [501, 276] on button "Add Payment" at bounding box center [539, 273] width 117 height 10
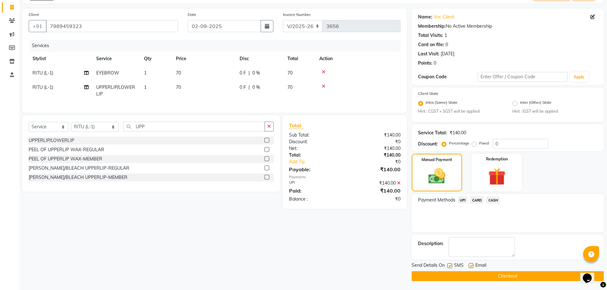
scroll to position [40, 0]
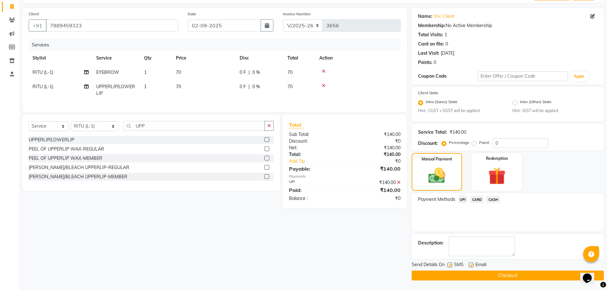
click at [501, 276] on button "Checkout" at bounding box center [508, 276] width 192 height 10
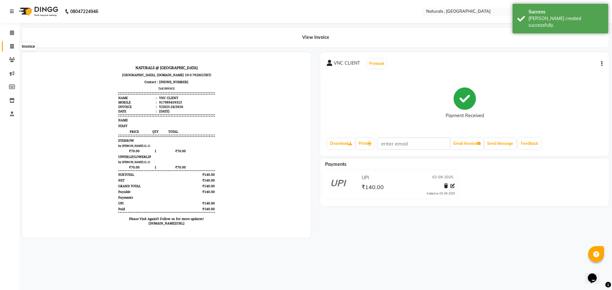
click at [12, 48] on icon at bounding box center [12, 46] width 4 height 5
select select "service"
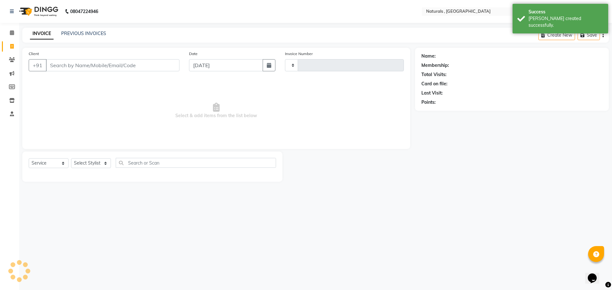
type input "3657"
select select "5818"
click at [83, 33] on link "PREVIOUS INVOICES" at bounding box center [83, 34] width 45 height 6
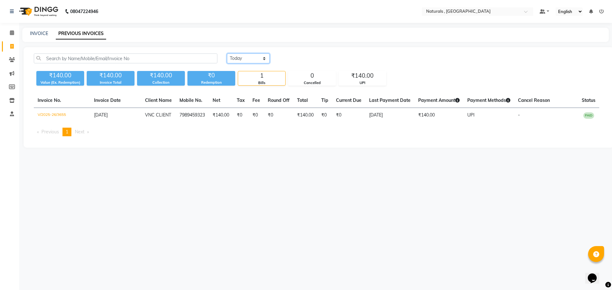
drag, startPoint x: 263, startPoint y: 56, endPoint x: 262, endPoint y: 61, distance: 4.9
click at [263, 56] on select "[DATE] [DATE] Custom Range" at bounding box center [248, 59] width 43 height 10
select select "[DATE]"
click at [227, 54] on select "[DATE] [DATE] Custom Range" at bounding box center [248, 59] width 43 height 10
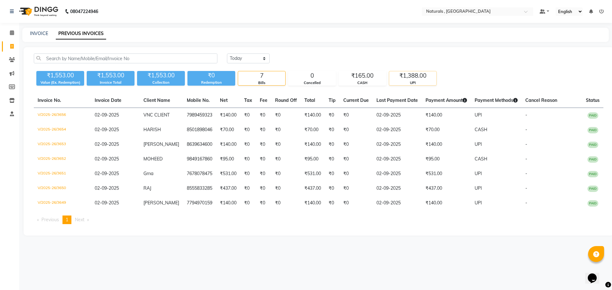
click at [416, 84] on div "UPI" at bounding box center [412, 82] width 47 height 5
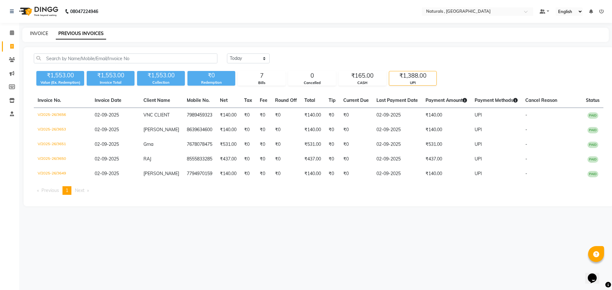
click at [38, 34] on link "INVOICE" at bounding box center [39, 34] width 18 height 6
select select "service"
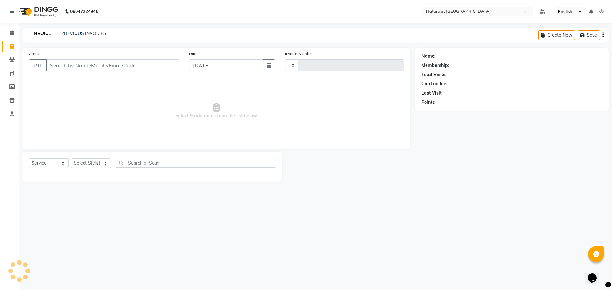
type input "3657"
select select "5818"
click at [267, 66] on icon "button" at bounding box center [269, 65] width 4 height 5
select select "9"
select select "2025"
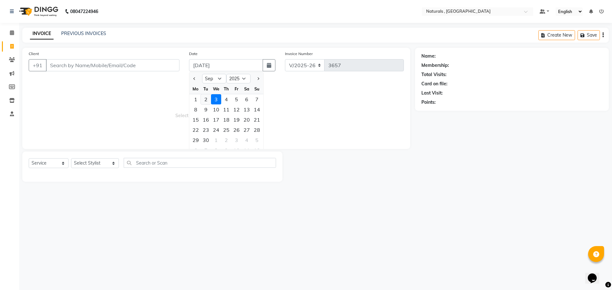
click at [209, 100] on div "2" at bounding box center [206, 99] width 10 height 10
type input "02-09-2025"
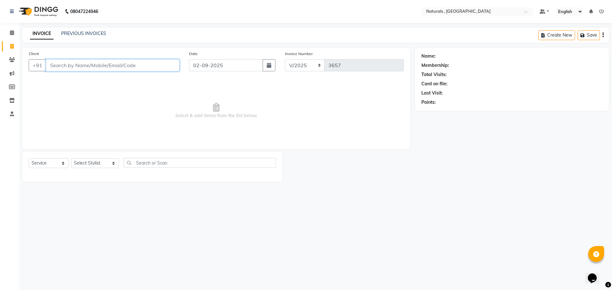
click at [81, 67] on input "Client" at bounding box center [113, 65] width 134 height 12
click at [89, 86] on ngb-typeahead-window "VEENA 756994 5574" at bounding box center [79, 80] width 67 height 16
click at [93, 83] on ngb-highlight "756994 5574" at bounding box center [88, 80] width 33 height 6
type input "7569945574"
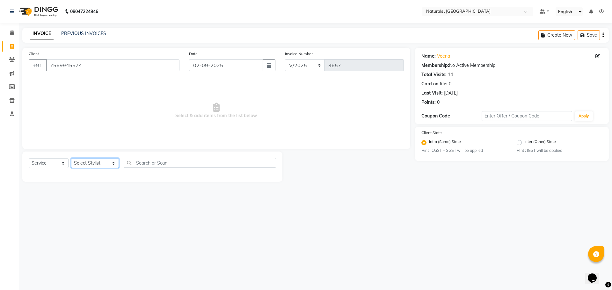
click at [107, 165] on select "Select Stylist ASFIYA (L-3) BHAGYA SHREE GM [PERSON_NAME] (L-2) [PERSON_NAME] (…" at bounding box center [95, 163] width 48 height 10
select select "86727"
click at [71, 158] on select "Select Stylist ASFIYA (L-3) BHAGYA SHREE GM [PERSON_NAME] (L-2) [PERSON_NAME] (…" at bounding box center [95, 163] width 48 height 10
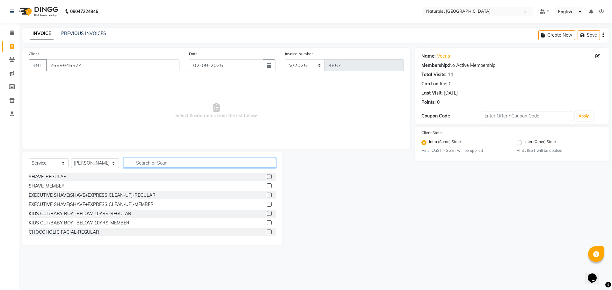
click at [153, 163] on input "text" at bounding box center [200, 163] width 153 height 10
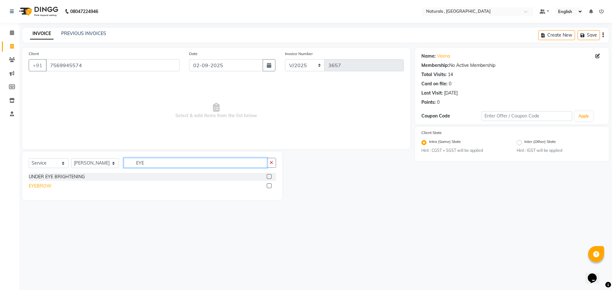
type input "EYE"
click at [42, 186] on div "EYEBROW" at bounding box center [40, 186] width 23 height 7
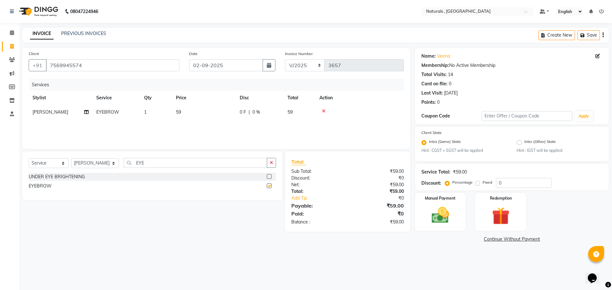
checkbox input "false"
click at [148, 114] on td "1" at bounding box center [156, 112] width 32 height 14
select select "86727"
click at [180, 113] on input "1" at bounding box center [186, 114] width 24 height 10
type input "2"
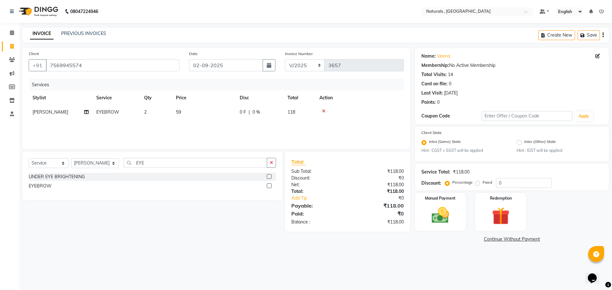
click at [194, 116] on td "59" at bounding box center [204, 112] width 64 height 14
select select "86727"
click at [226, 114] on input "59" at bounding box center [234, 114] width 56 height 10
type input "5"
type input "70"
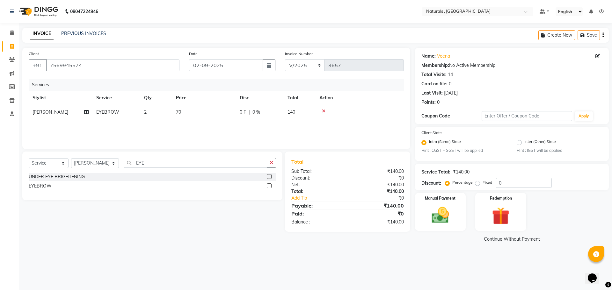
drag, startPoint x: 378, startPoint y: 241, endPoint x: 422, endPoint y: 215, distance: 51.0
click at [379, 241] on div "Client +91 7569945574 Date 02-09-2025 Invoice Number V/2025 V/2025-26 3657 Serv…" at bounding box center [217, 146] width 398 height 196
click at [425, 214] on div "Manual Payment" at bounding box center [440, 212] width 53 height 39
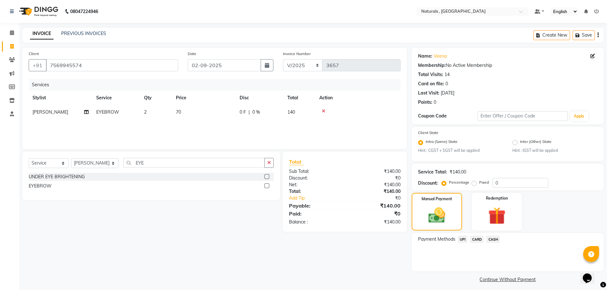
click at [463, 238] on span "UPI" at bounding box center [463, 239] width 10 height 7
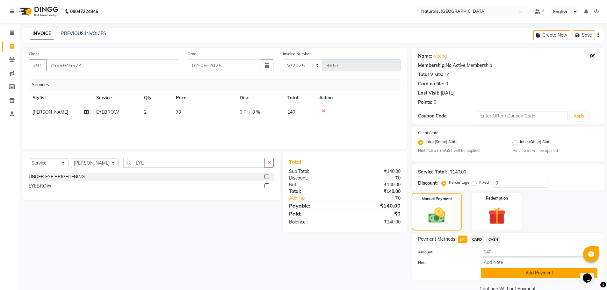
click at [497, 273] on button "Add Payment" at bounding box center [539, 273] width 117 height 10
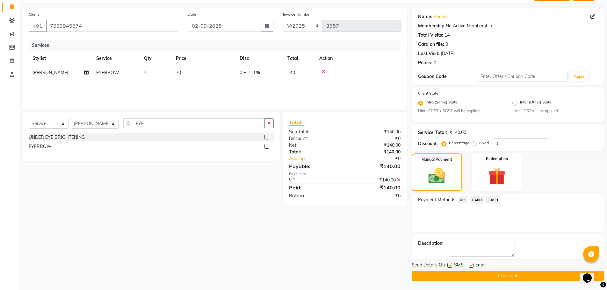
scroll to position [40, 0]
click at [497, 273] on button "Checkout" at bounding box center [508, 276] width 192 height 10
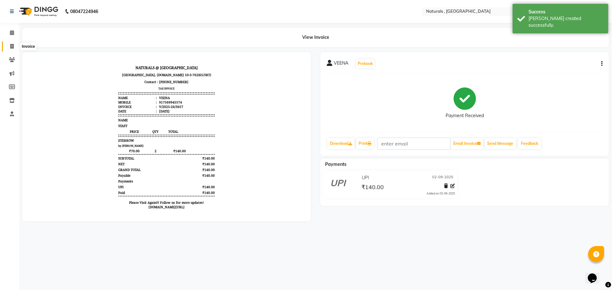
click at [12, 47] on icon at bounding box center [12, 46] width 4 height 5
select select "5818"
select select "service"
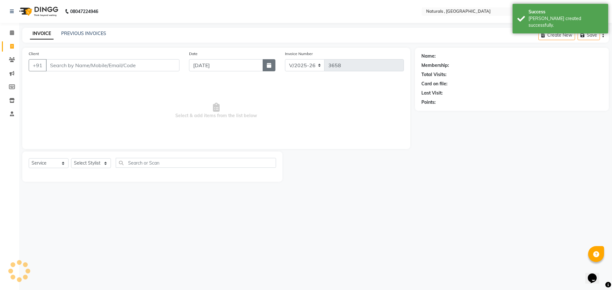
click at [266, 64] on button "button" at bounding box center [269, 65] width 13 height 12
select select "9"
select select "2025"
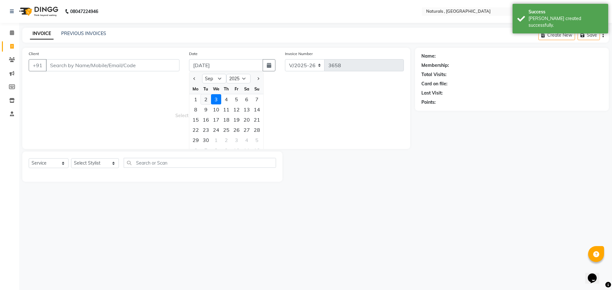
click at [207, 101] on div "2" at bounding box center [206, 99] width 10 height 10
type input "02-09-2025"
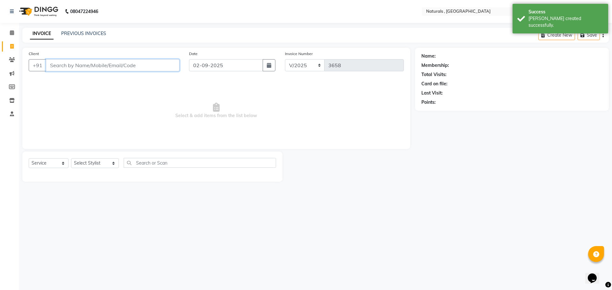
drag, startPoint x: 81, startPoint y: 64, endPoint x: 77, endPoint y: 64, distance: 3.8
click at [80, 64] on input "Client" at bounding box center [113, 65] width 134 height 12
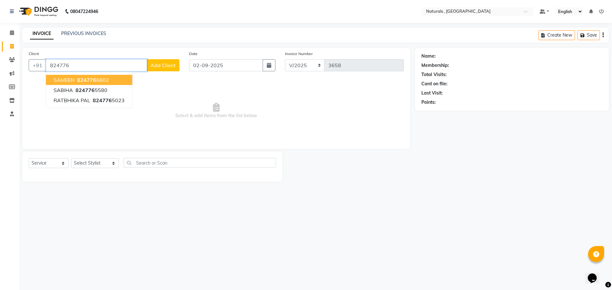
click at [96, 78] on ngb-highlight "824776 6802" at bounding box center [92, 80] width 33 height 6
type input "8247766802"
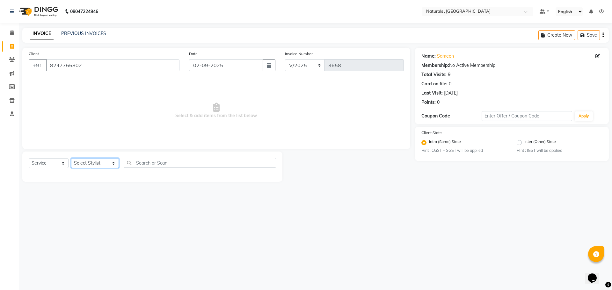
click at [110, 166] on select "Select Stylist ASFIYA (L-3) BHAGYA SHREE GM [PERSON_NAME] (L-2) [PERSON_NAME] (…" at bounding box center [95, 163] width 48 height 10
select select "86727"
click at [71, 158] on select "Select Stylist ASFIYA (L-3) BHAGYA SHREE GM [PERSON_NAME] (L-2) [PERSON_NAME] (…" at bounding box center [95, 163] width 48 height 10
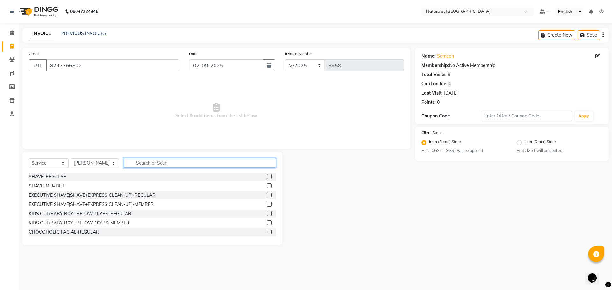
click at [159, 163] on input "text" at bounding box center [200, 163] width 153 height 10
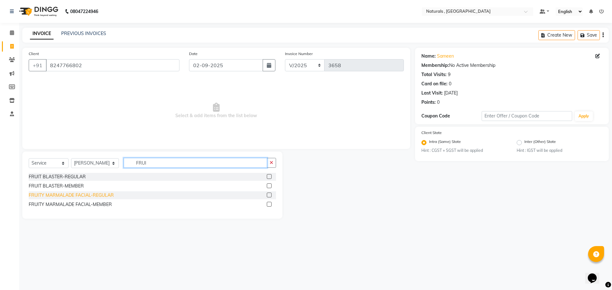
type input "FRUI"
click at [84, 193] on div "FRUITY MARMALADE FACIAL-REGULAR" at bounding box center [71, 195] width 85 height 7
checkbox input "false"
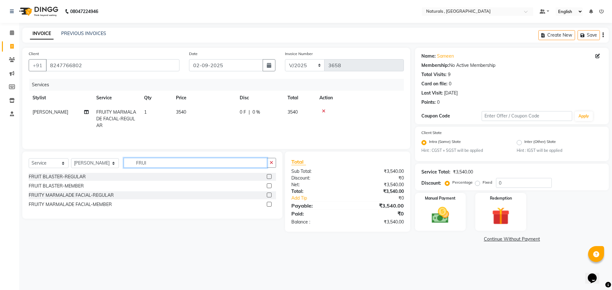
click at [160, 165] on input "FRUI" at bounding box center [196, 163] width 144 height 10
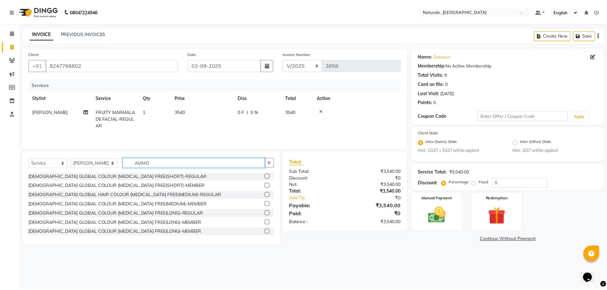
scroll to position [75, 0]
type input "AMMO"
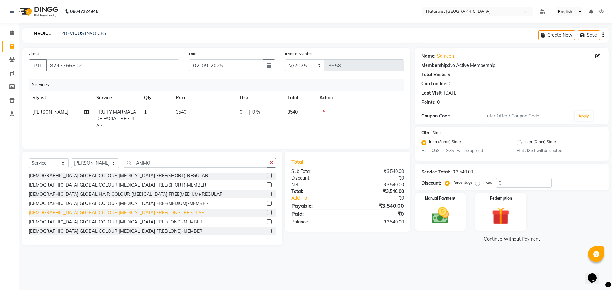
click at [85, 214] on div "[DEMOGRAPHIC_DATA] GLOBAL COLOUR [MEDICAL_DATA] FREE(LONG)-REGULAR" at bounding box center [117, 213] width 176 height 7
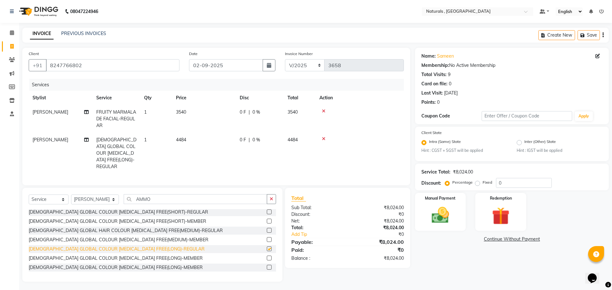
checkbox input "false"
click at [449, 217] on img at bounding box center [441, 215] width 30 height 21
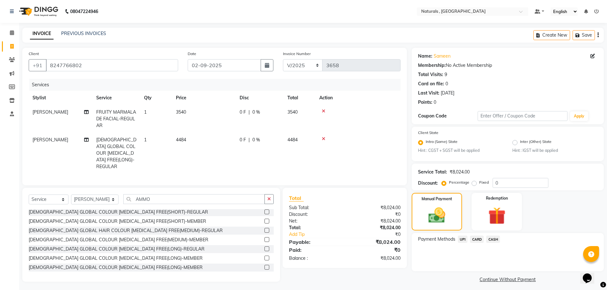
click at [47, 140] on span "[PERSON_NAME]" at bounding box center [51, 140] width 36 height 6
select select "86727"
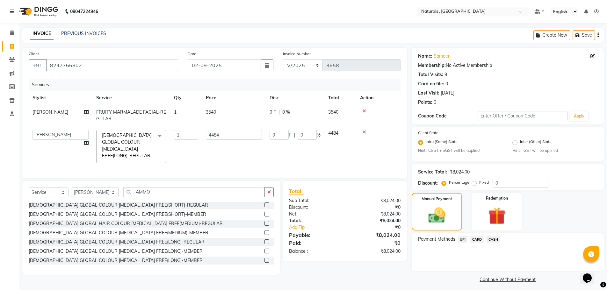
click at [47, 140] on td "ASFIYA (L-3) BHAGYA SHREE GM JAGDISH (L-2) KARIM ( L-2 ) MEHARBAN (L-2) RANI (L…" at bounding box center [61, 146] width 64 height 41
click at [48, 131] on select "ASFIYA (L-3) BHAGYA SHREE GM JAGDISH (L-2) KARIM ( L-2 ) MEHARBAN (L-2) RANI (L…" at bounding box center [61, 135] width 56 height 10
select select "40710"
click at [461, 237] on span "UPI" at bounding box center [463, 239] width 10 height 7
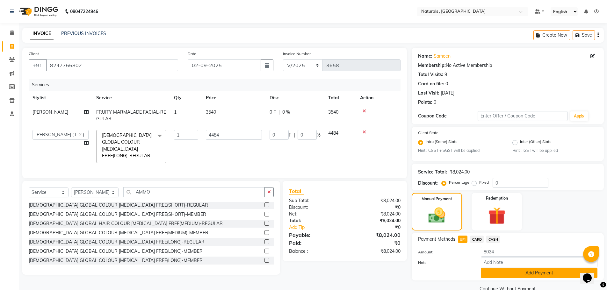
click at [500, 274] on button "Add Payment" at bounding box center [539, 273] width 117 height 10
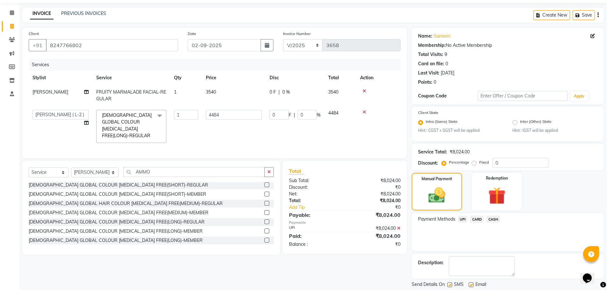
scroll to position [40, 0]
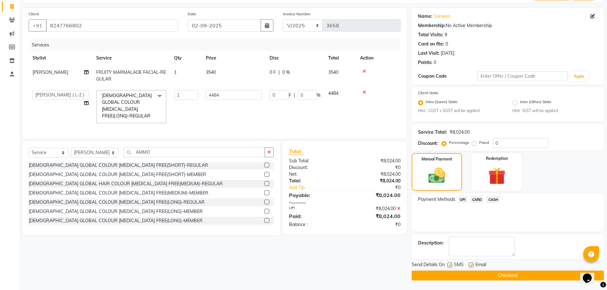
click at [500, 274] on button "Checkout" at bounding box center [508, 276] width 192 height 10
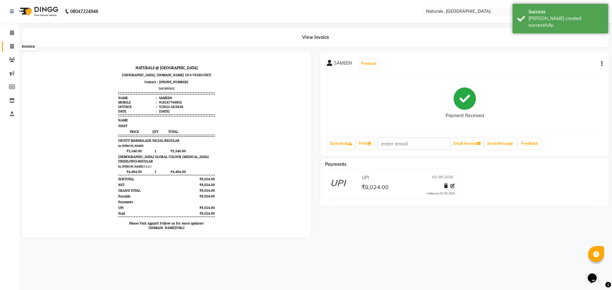
click at [12, 50] on span at bounding box center [11, 46] width 11 height 7
select select "service"
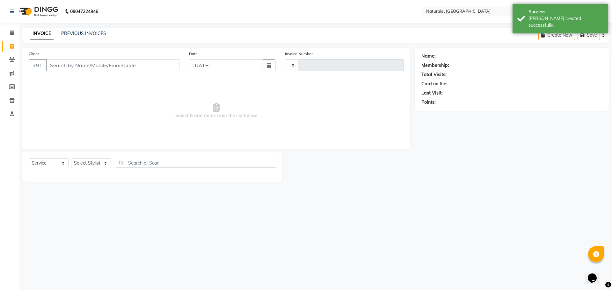
type input "3659"
select select "5818"
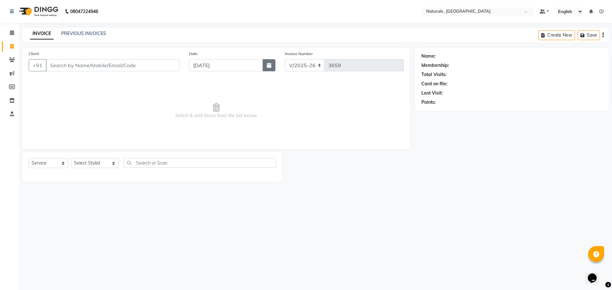
click at [267, 68] on icon "button" at bounding box center [269, 65] width 4 height 5
select select "9"
select select "2025"
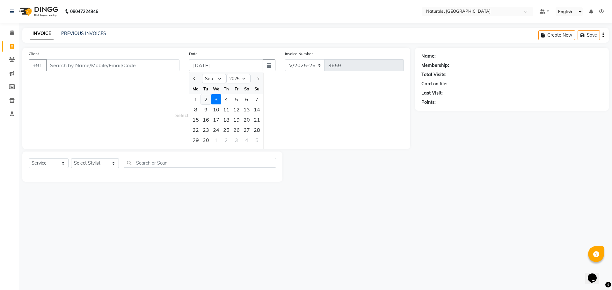
click at [207, 101] on div "2" at bounding box center [206, 99] width 10 height 10
type input "02-09-2025"
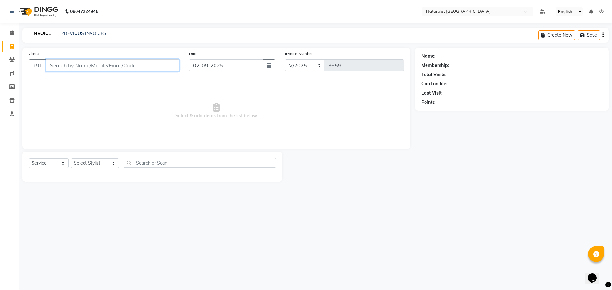
click at [120, 67] on input "Client" at bounding box center [113, 65] width 134 height 12
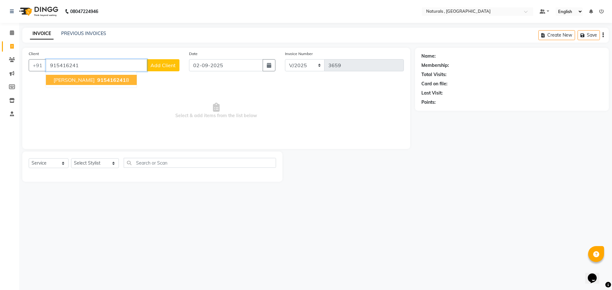
click at [97, 83] on span "915416241" at bounding box center [111, 80] width 29 height 6
type input "9154162418"
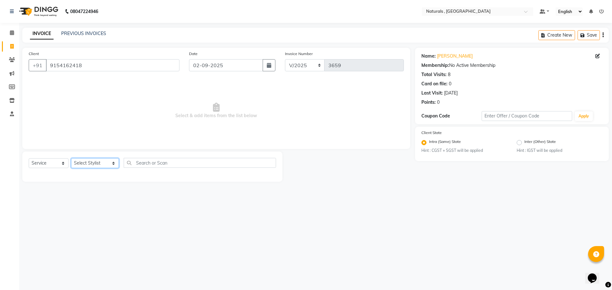
click at [105, 163] on select "Select Stylist ASFIYA (L-3) BHAGYA SHREE GM [PERSON_NAME] (L-2) [PERSON_NAME] (…" at bounding box center [95, 163] width 48 height 10
select select "86727"
click at [71, 158] on select "Select Stylist ASFIYA (L-3) BHAGYA SHREE GM [PERSON_NAME] (L-2) [PERSON_NAME] (…" at bounding box center [95, 163] width 48 height 10
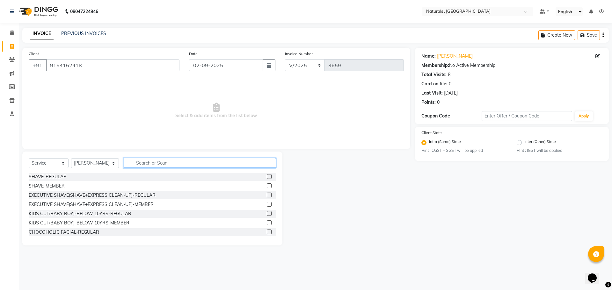
click at [163, 163] on input "text" at bounding box center [200, 163] width 153 height 10
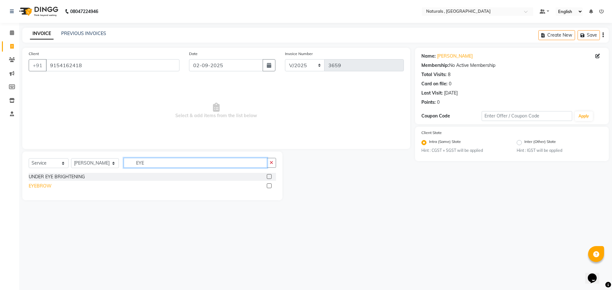
type input "EYE"
click at [38, 186] on div "EYEBROW" at bounding box center [40, 186] width 23 height 7
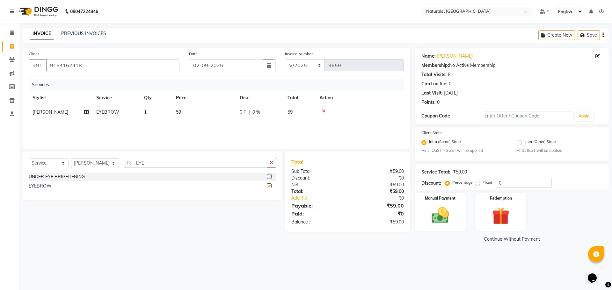
checkbox input "false"
click at [160, 163] on input "EYE" at bounding box center [196, 163] width 144 height 10
type input "FORE"
click at [55, 176] on div "CHIN/FOREHEAD" at bounding box center [47, 177] width 37 height 7
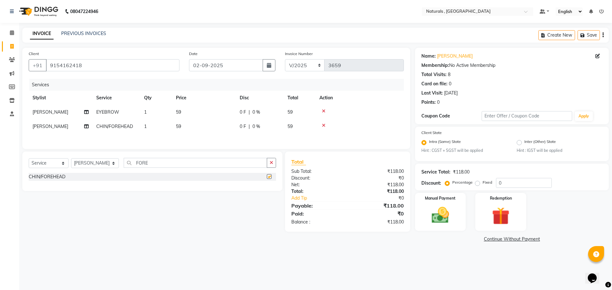
checkbox input "false"
click at [185, 113] on td "59" at bounding box center [204, 112] width 64 height 14
select select "86727"
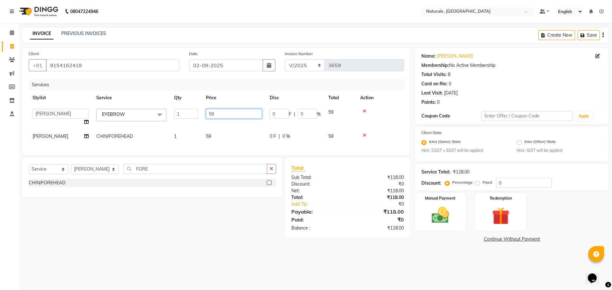
click at [223, 112] on input "59" at bounding box center [234, 114] width 56 height 10
type input "5"
type input "70"
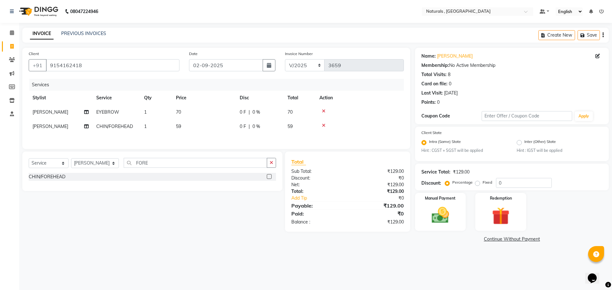
click at [209, 131] on td "59" at bounding box center [204, 127] width 64 height 14
select select "86727"
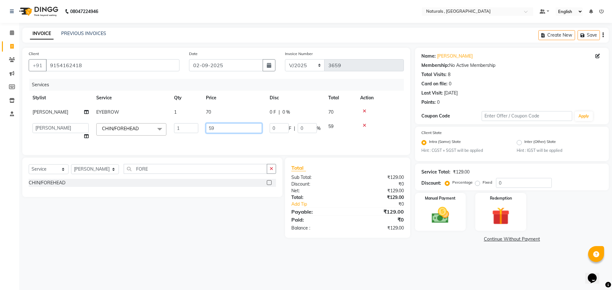
click at [222, 128] on input "59" at bounding box center [234, 128] width 56 height 10
type input "5"
type input "70"
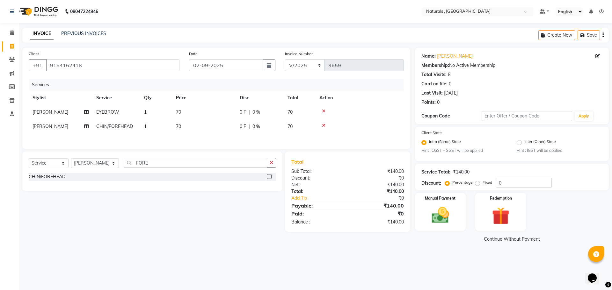
click at [259, 244] on main "INVOICE PREVIOUS INVOICES Create New Save Client +91 9154162418 Date 02-09-2025…" at bounding box center [315, 141] width 593 height 226
click at [431, 222] on img at bounding box center [441, 215] width 30 height 21
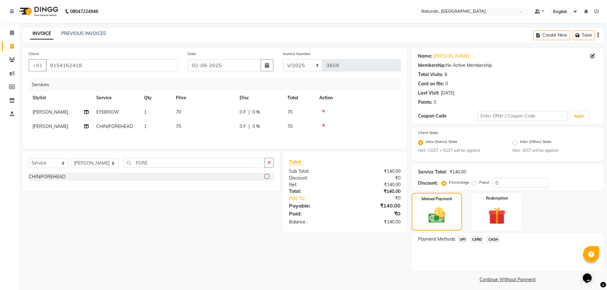
drag, startPoint x: 463, startPoint y: 240, endPoint x: 471, endPoint y: 247, distance: 10.4
click at [465, 241] on span "UPI" at bounding box center [463, 239] width 10 height 7
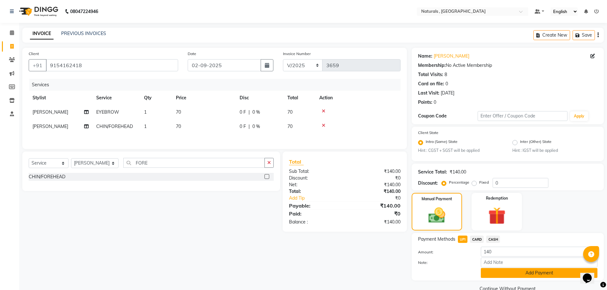
click at [494, 274] on button "Add Payment" at bounding box center [539, 273] width 117 height 10
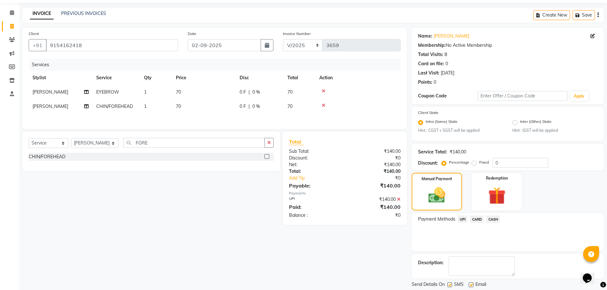
scroll to position [40, 0]
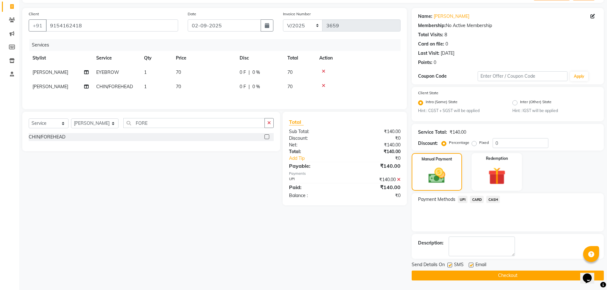
click at [494, 274] on button "Checkout" at bounding box center [508, 276] width 192 height 10
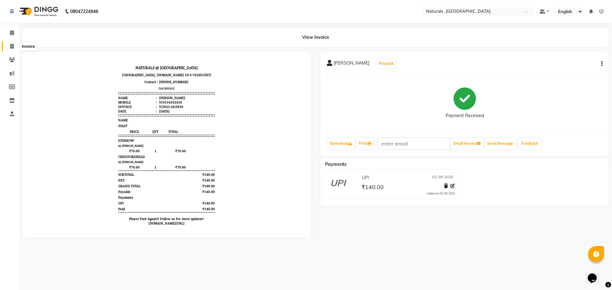
click at [12, 46] on icon at bounding box center [12, 46] width 4 height 5
select select "5818"
select select "service"
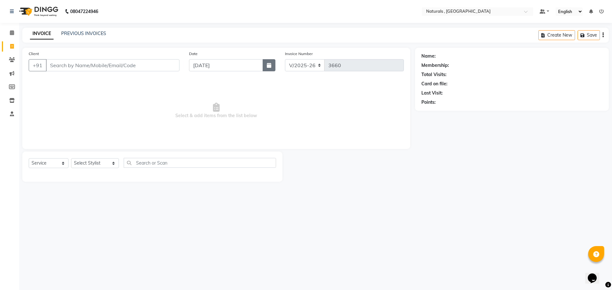
click at [274, 66] on button "button" at bounding box center [269, 65] width 13 height 12
select select "9"
select select "2025"
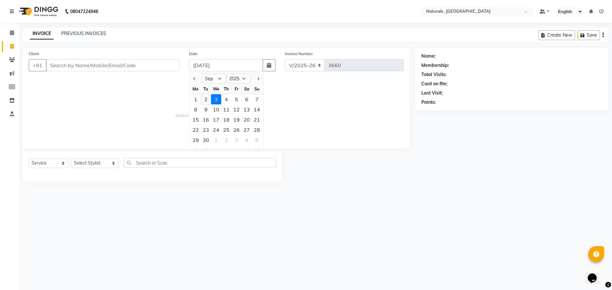
click at [207, 100] on div "2" at bounding box center [206, 99] width 10 height 10
type input "02-09-2025"
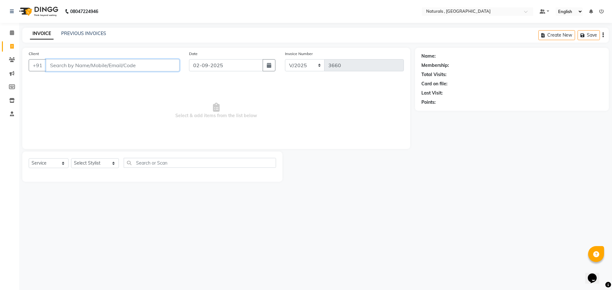
click at [101, 66] on input "Client" at bounding box center [113, 65] width 134 height 12
type input "E"
type input "6"
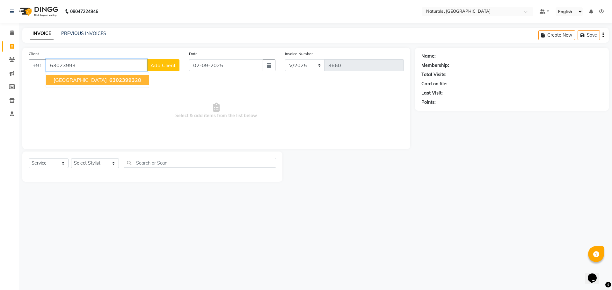
click at [109, 80] on span "63023993" at bounding box center [122, 80] width 26 height 6
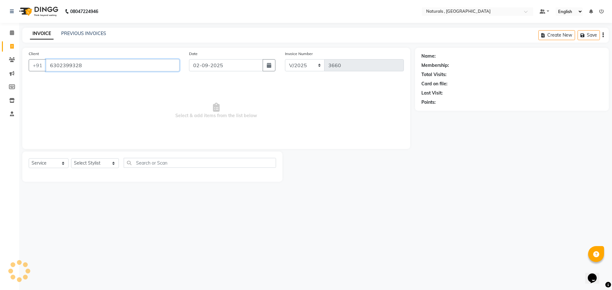
type input "6302399328"
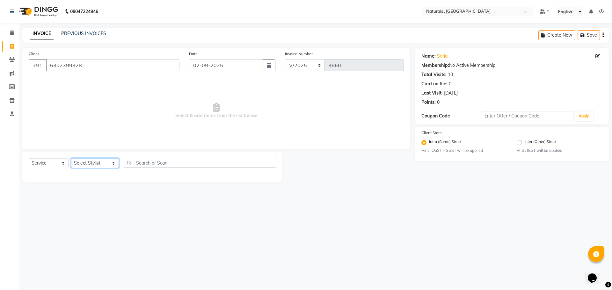
click at [104, 161] on select "Select Stylist ASFIYA (L-3) BHAGYA SHREE GM [PERSON_NAME] (L-2) [PERSON_NAME] (…" at bounding box center [95, 163] width 48 height 10
select select "72287"
click at [71, 158] on select "Select Stylist ASFIYA (L-3) BHAGYA SHREE GM [PERSON_NAME] (L-2) [PERSON_NAME] (…" at bounding box center [95, 163] width 48 height 10
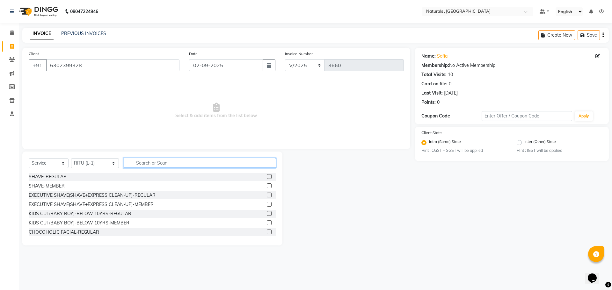
click at [146, 162] on input "text" at bounding box center [200, 163] width 153 height 10
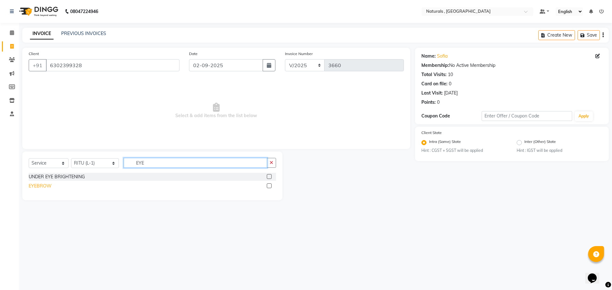
type input "EYE"
drag, startPoint x: 40, startPoint y: 188, endPoint x: 43, endPoint y: 188, distance: 3.5
click at [40, 188] on div "EYEBROW" at bounding box center [40, 186] width 23 height 7
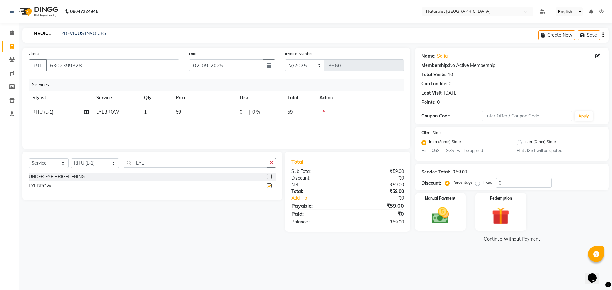
checkbox input "false"
click at [154, 166] on input "EYE" at bounding box center [196, 163] width 144 height 10
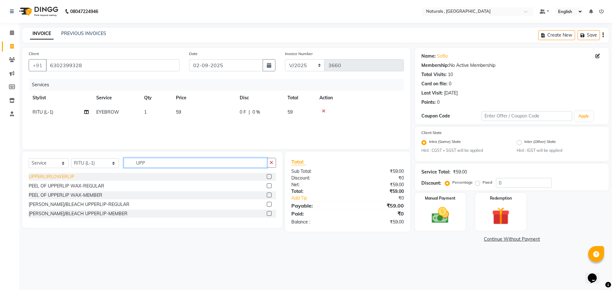
type input "UPP"
click at [61, 176] on div "UPPERLIP/LOWERLIP" at bounding box center [52, 177] width 46 height 7
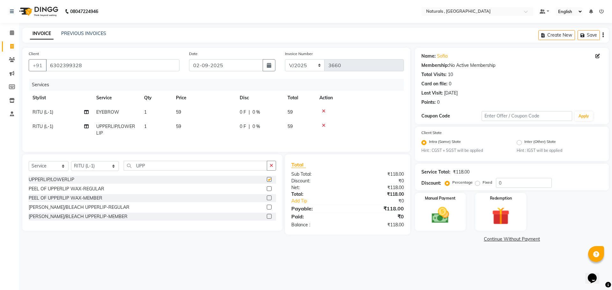
checkbox input "false"
click at [188, 113] on td "59" at bounding box center [204, 112] width 64 height 14
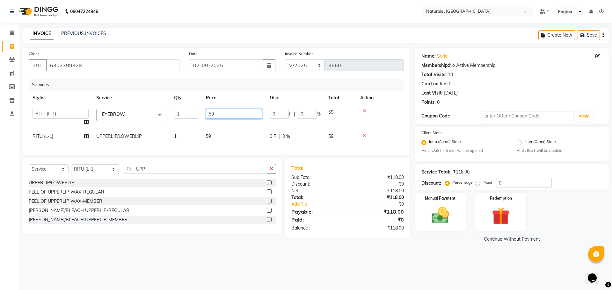
click at [222, 115] on input "59" at bounding box center [234, 114] width 56 height 10
click at [206, 136] on td "59" at bounding box center [234, 136] width 64 height 14
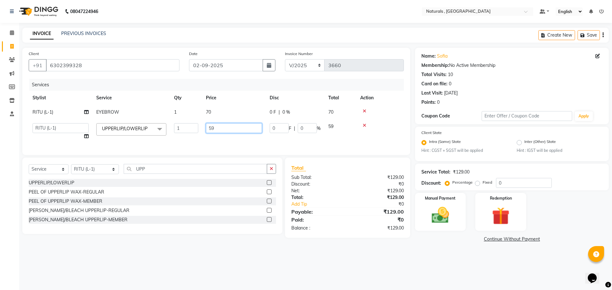
click at [224, 128] on input "59" at bounding box center [234, 128] width 56 height 10
drag, startPoint x: 437, startPoint y: 278, endPoint x: 437, endPoint y: 263, distance: 15.0
click at [437, 271] on div "08047224946 Select Location × Naturals , Vijay Nagar Colony Default Panel My Pa…" at bounding box center [306, 145] width 612 height 290
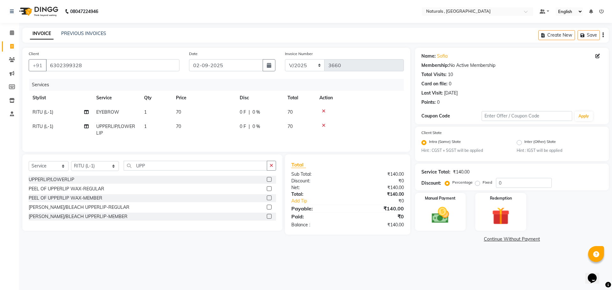
click at [325, 125] on icon at bounding box center [324, 125] width 4 height 4
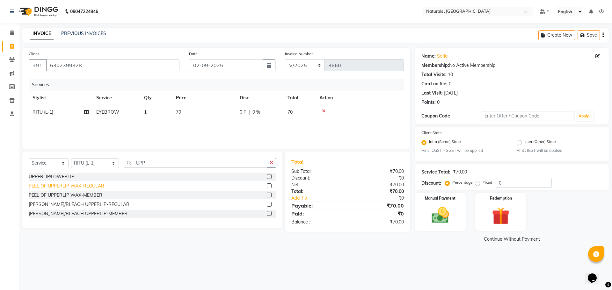
click at [99, 185] on div "PEEL OF UPPERLIP WAX-REGULAR" at bounding box center [67, 186] width 76 height 7
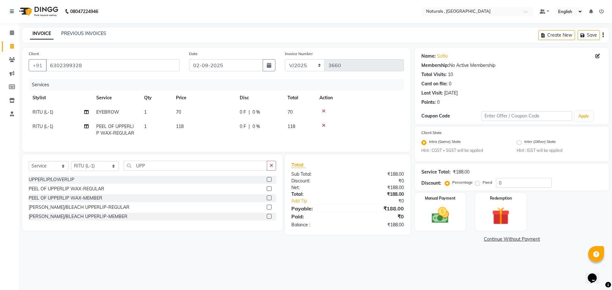
click at [175, 127] on td "118" at bounding box center [204, 130] width 64 height 21
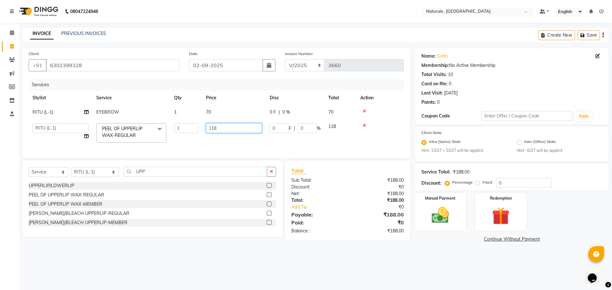
click at [230, 129] on input "118" at bounding box center [234, 128] width 56 height 10
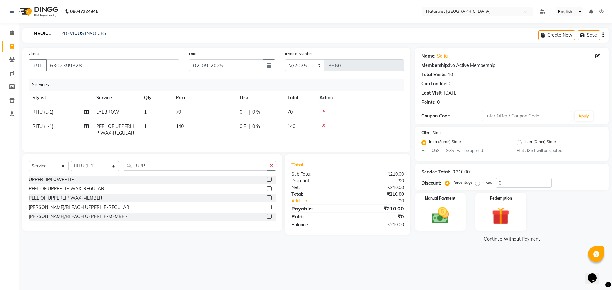
click at [436, 256] on div "08047224946 Select Location × Naturals , Vijay Nagar Colony Default Panel My Pa…" at bounding box center [306, 145] width 612 height 290
click at [441, 222] on img at bounding box center [441, 215] width 30 height 21
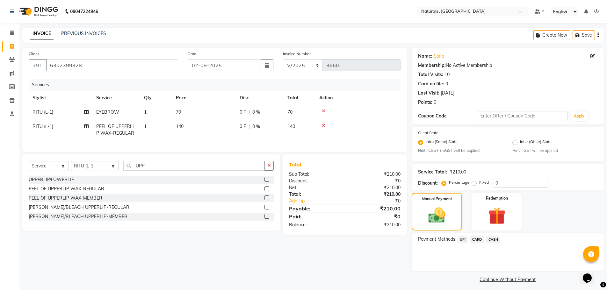
click at [463, 237] on span "UPI" at bounding box center [463, 239] width 10 height 7
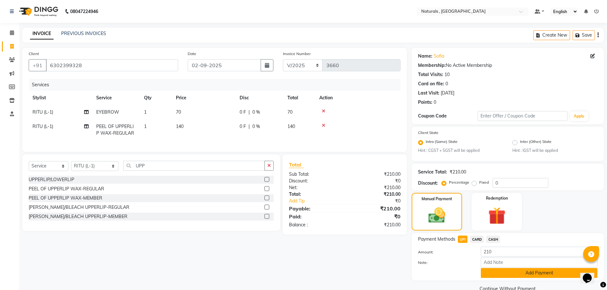
click at [498, 271] on button "Add Payment" at bounding box center [539, 273] width 117 height 10
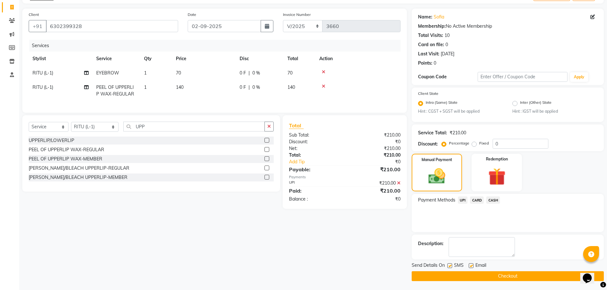
scroll to position [40, 0]
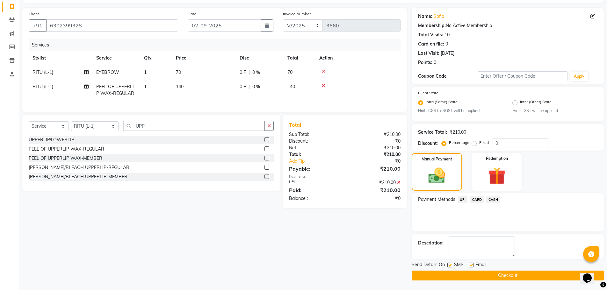
click at [494, 273] on button "Checkout" at bounding box center [508, 276] width 192 height 10
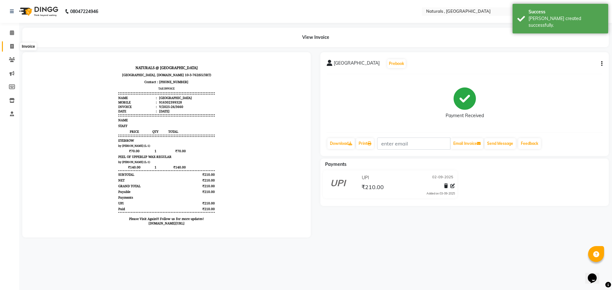
click at [12, 46] on icon at bounding box center [12, 46] width 4 height 5
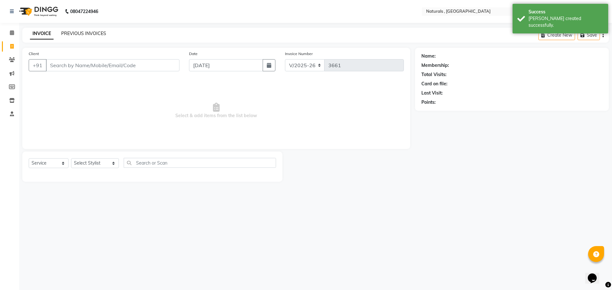
click at [97, 32] on link "PREVIOUS INVOICES" at bounding box center [83, 34] width 45 height 6
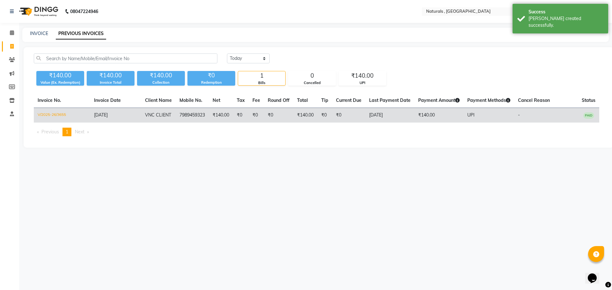
click at [57, 114] on td "V/2025-26/3655" at bounding box center [62, 115] width 56 height 15
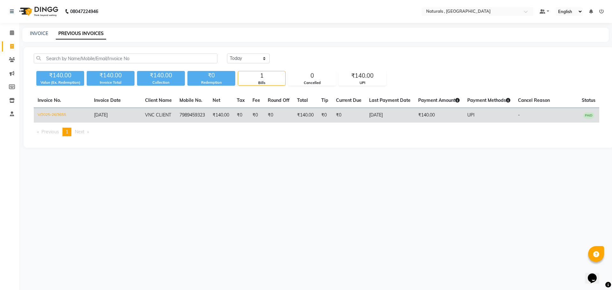
click at [53, 114] on td "V/2025-26/3655" at bounding box center [62, 115] width 56 height 15
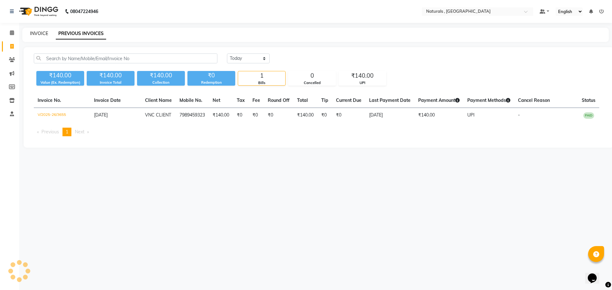
click at [42, 33] on link "INVOICE" at bounding box center [39, 34] width 18 height 6
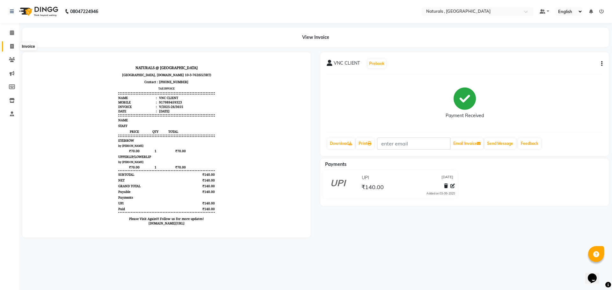
click at [10, 48] on icon at bounding box center [12, 46] width 4 height 5
select select "service"
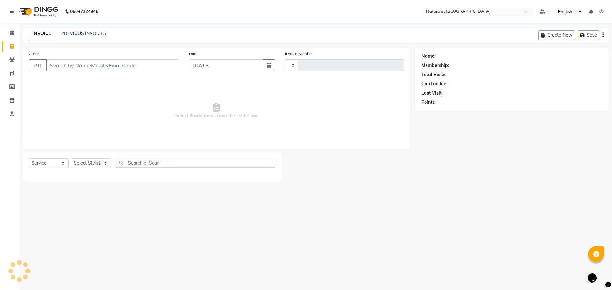
type input "3661"
select select "5818"
click at [89, 34] on link "PREVIOUS INVOICES" at bounding box center [83, 34] width 45 height 6
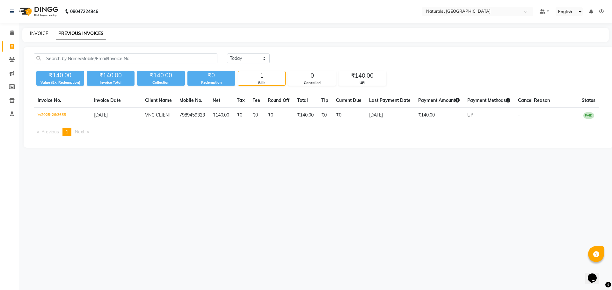
click at [39, 33] on link "INVOICE" at bounding box center [39, 34] width 18 height 6
select select "5818"
select select "service"
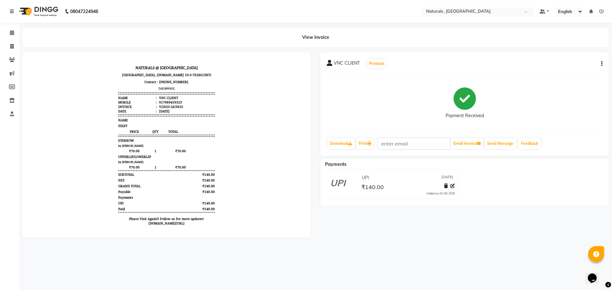
click at [601, 64] on icon "button" at bounding box center [601, 64] width 1 height 0
click at [573, 77] on div "Edit Invoice" at bounding box center [570, 76] width 44 height 8
select select "service"
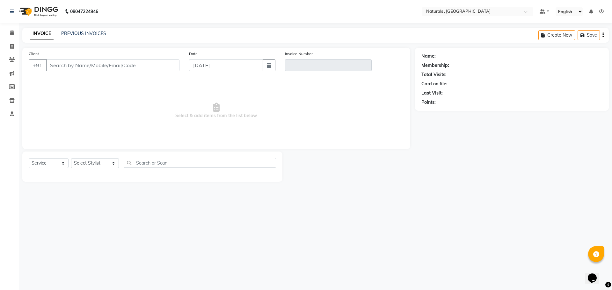
type input "7989459323"
type input "V/2025-26/3655"
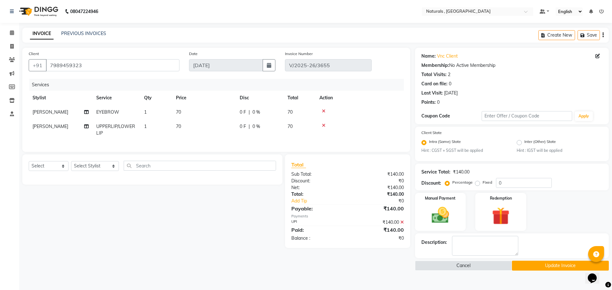
click at [324, 111] on icon at bounding box center [324, 111] width 4 height 4
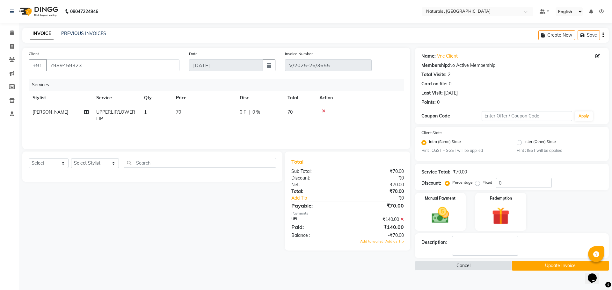
click at [324, 111] on icon at bounding box center [324, 111] width 4 height 4
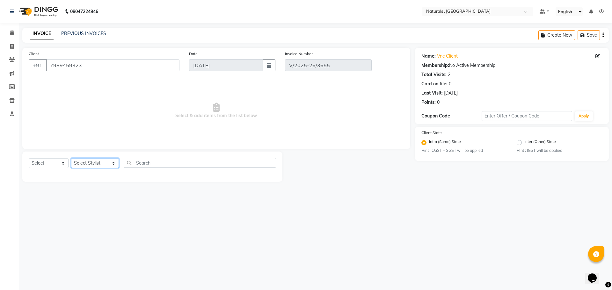
click at [112, 163] on select "Select Stylist ASFIYA (L-3) BHAGYA SHREE GM JAGDISH (L-2) KARIM ( L-2 ) MEHARBA…" at bounding box center [95, 163] width 48 height 10
click at [91, 165] on select "Select Stylist ASFIYA (L-3) BHAGYA SHREE GM JAGDISH (L-2) KARIM ( L-2 ) MEHARBA…" at bounding box center [95, 163] width 48 height 10
click at [46, 162] on select "Select Service Product Membership Package Voucher Prepaid Gift Card" at bounding box center [49, 163] width 40 height 10
select select "service"
click at [29, 158] on select "Select Service Product Membership Package Voucher Prepaid Gift Card" at bounding box center [49, 163] width 40 height 10
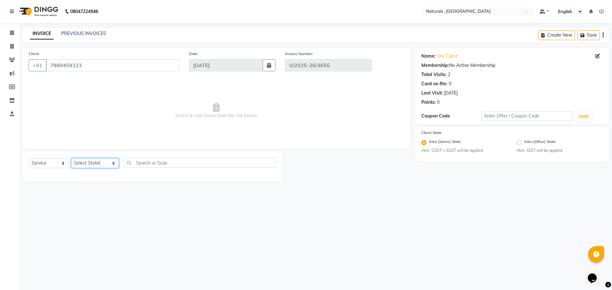
click at [100, 164] on select "Select Stylist ASFIYA (L-3) BHAGYA SHREE GM [PERSON_NAME] (L-2) [PERSON_NAME] (…" at bounding box center [95, 163] width 48 height 10
select select "57907"
click at [71, 158] on select "Select Stylist ASFIYA (L-3) BHAGYA SHREE GM [PERSON_NAME] (L-2) [PERSON_NAME] (…" at bounding box center [95, 163] width 48 height 10
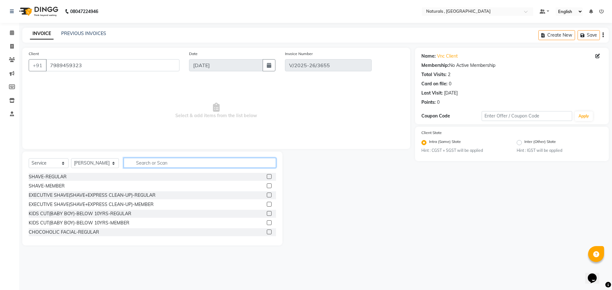
click at [165, 164] on input "text" at bounding box center [200, 163] width 153 height 10
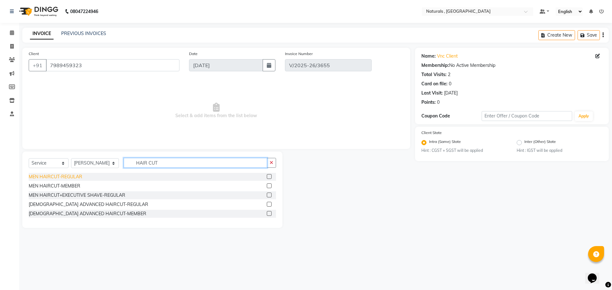
type input "HAIR CUT"
click at [69, 176] on div "MEN HAIRCUT-REGULAR" at bounding box center [56, 177] width 54 height 7
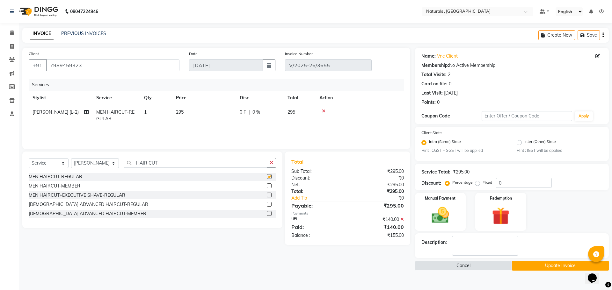
checkbox input "false"
click at [170, 162] on input "HAIR CUT" at bounding box center [196, 163] width 144 height 10
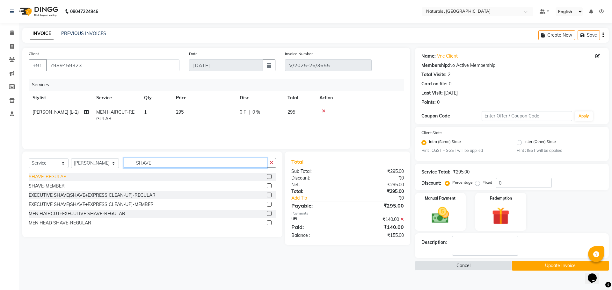
type input "SHAVE"
click at [61, 178] on div "SHAVE-REGULAR" at bounding box center [48, 177] width 38 height 7
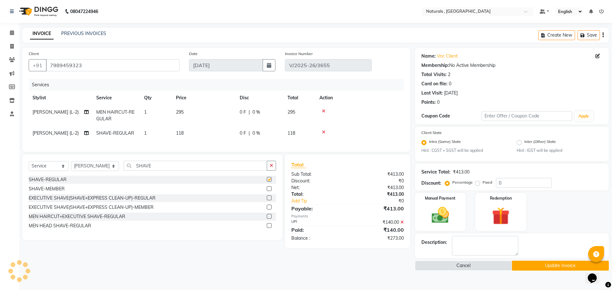
checkbox input "false"
click at [324, 133] on icon at bounding box center [324, 132] width 4 height 4
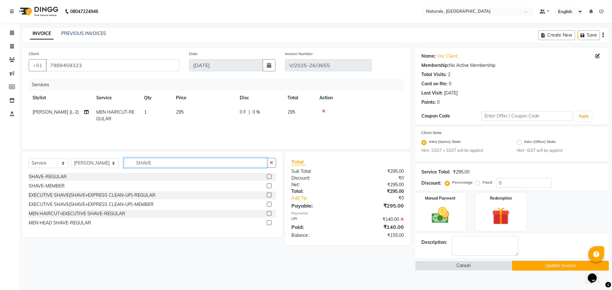
click at [200, 164] on input "SHAVE" at bounding box center [196, 163] width 144 height 10
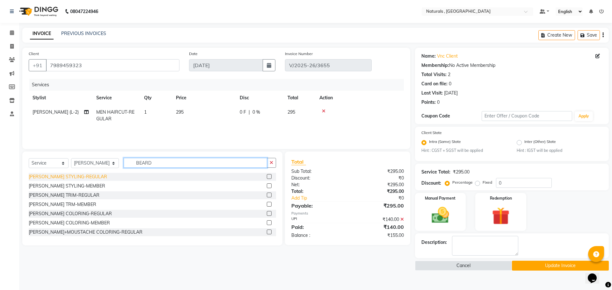
type input "BEARD"
click at [78, 178] on div "[PERSON_NAME] STYLING-REGULAR" at bounding box center [68, 177] width 78 height 7
checkbox input "false"
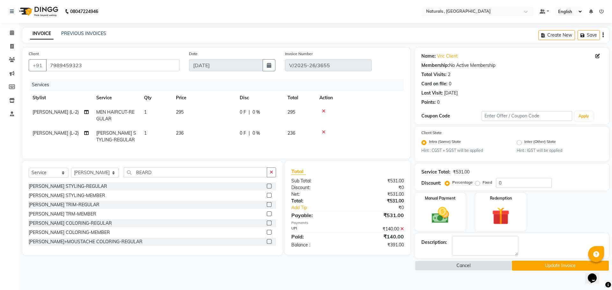
click at [401, 231] on icon at bounding box center [402, 229] width 4 height 4
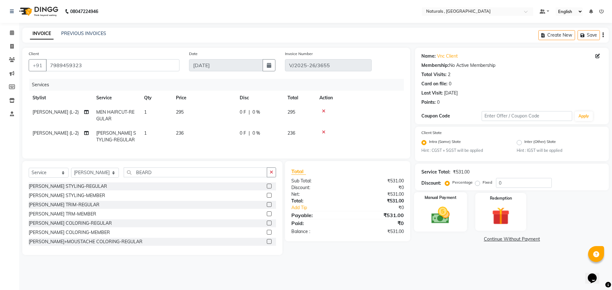
click at [441, 221] on img at bounding box center [441, 215] width 30 height 21
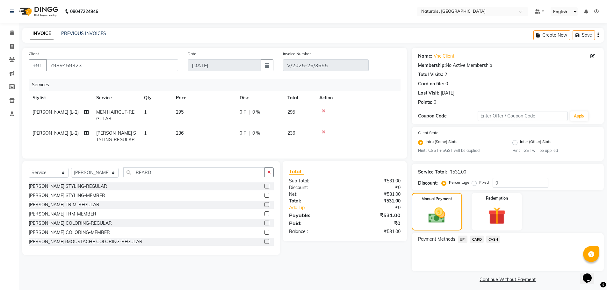
click at [461, 238] on span "UPI" at bounding box center [463, 239] width 10 height 7
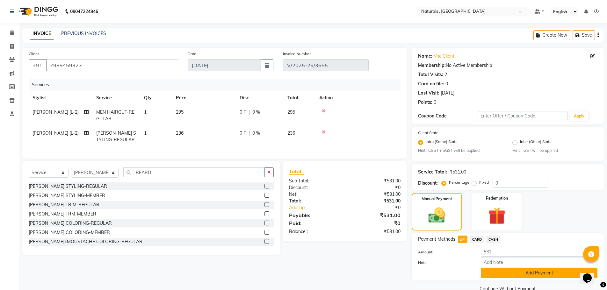
click at [494, 272] on button "Add Payment" at bounding box center [539, 273] width 117 height 10
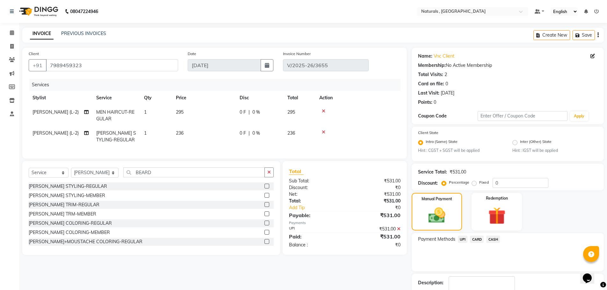
scroll to position [31, 0]
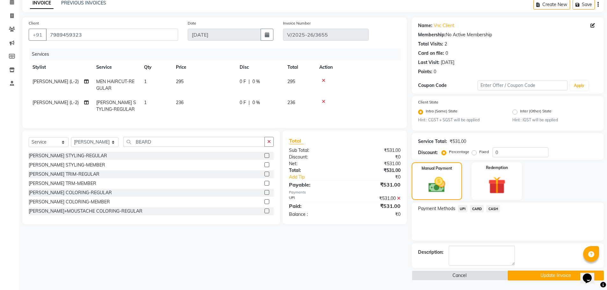
click at [531, 277] on button "Update Invoice" at bounding box center [556, 276] width 96 height 10
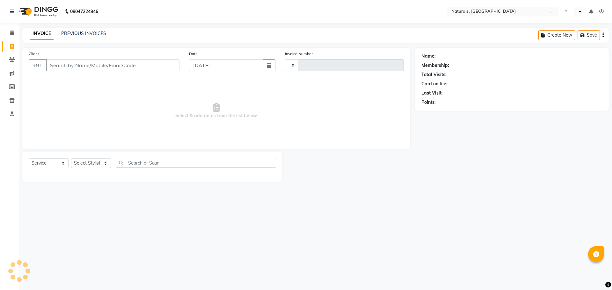
select select "service"
type input "3661"
select select "en"
select select "5818"
click at [80, 35] on link "PREVIOUS INVOICES" at bounding box center [83, 34] width 45 height 6
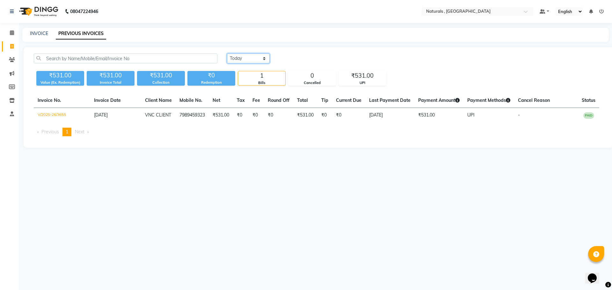
click at [257, 58] on select "[DATE] [DATE] Custom Range" at bounding box center [248, 59] width 43 height 10
select select "[DATE]"
click at [227, 54] on select "[DATE] [DATE] Custom Range" at bounding box center [248, 59] width 43 height 10
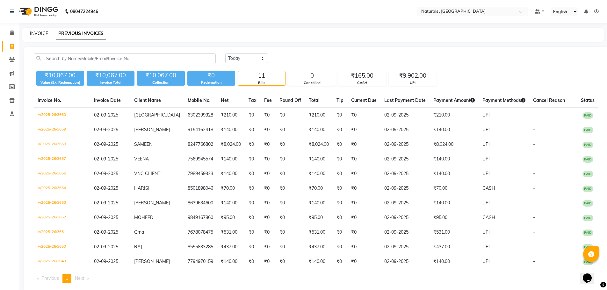
click at [38, 32] on link "INVOICE" at bounding box center [39, 34] width 18 height 6
select select "service"
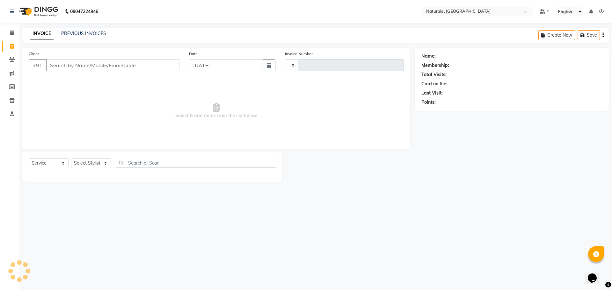
type input "3661"
select select "5818"
click at [104, 164] on select "Select Stylist ASFIYA (L-3) BHAGYA SHREE GM [PERSON_NAME] (L-2) [PERSON_NAME] (…" at bounding box center [95, 163] width 48 height 10
select select "86727"
click at [71, 158] on select "Select Stylist ASFIYA (L-3) BHAGYA SHREE GM [PERSON_NAME] (L-2) [PERSON_NAME] (…" at bounding box center [95, 163] width 48 height 10
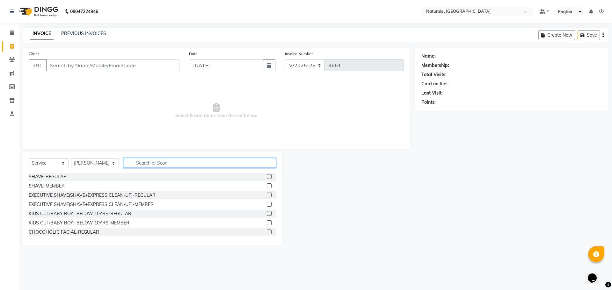
click at [163, 163] on input "text" at bounding box center [200, 163] width 153 height 10
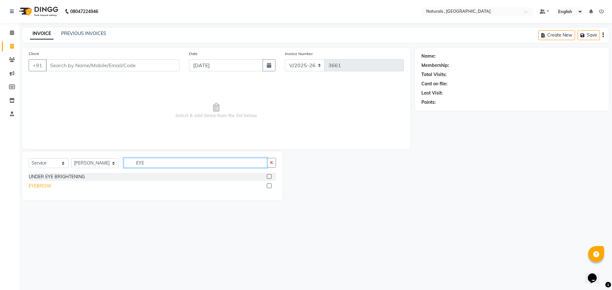
type input "EYE"
click at [42, 187] on div "EYEBROW" at bounding box center [40, 186] width 23 height 7
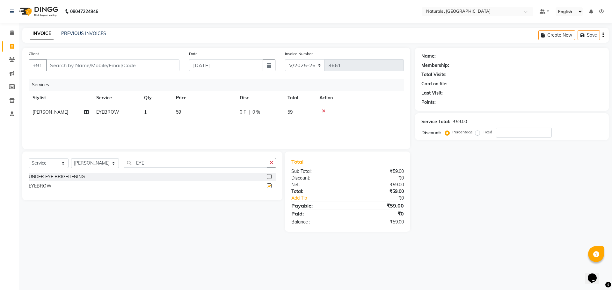
checkbox input "false"
click at [188, 117] on td "59" at bounding box center [204, 112] width 64 height 14
select select "86727"
click at [225, 118] on input "59" at bounding box center [234, 114] width 56 height 10
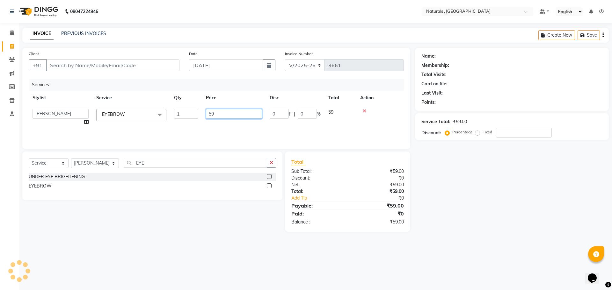
type input "5"
type input "70"
click at [521, 259] on div "08047224946 Select Location × Naturals , Vijay Nagar Colony Default Panel My Pa…" at bounding box center [306, 145] width 612 height 290
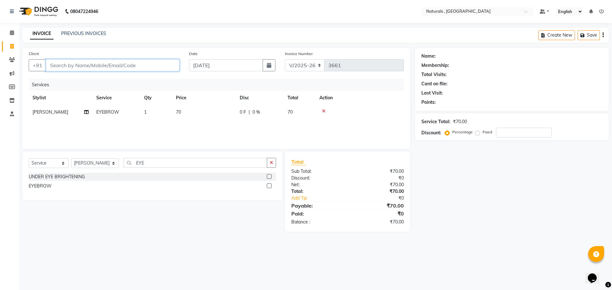
click at [121, 64] on input "Client" at bounding box center [113, 65] width 134 height 12
type input "7"
type input "0"
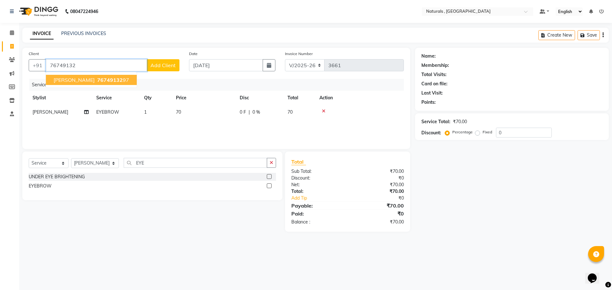
click at [103, 78] on ngb-highlight "76749132 97" at bounding box center [112, 80] width 33 height 6
type input "7674913297"
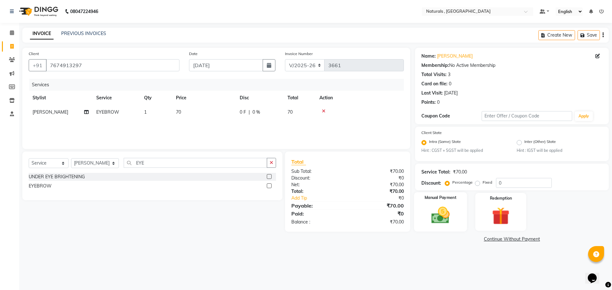
click at [436, 221] on img at bounding box center [441, 215] width 30 height 21
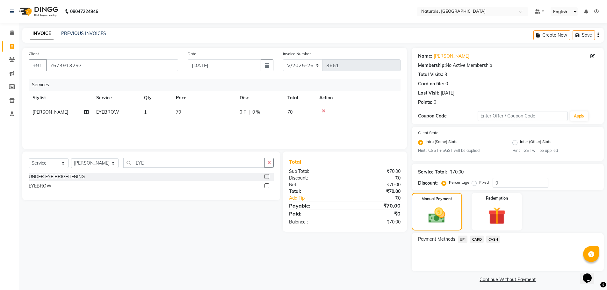
click at [497, 238] on span "CASH" at bounding box center [493, 239] width 14 height 7
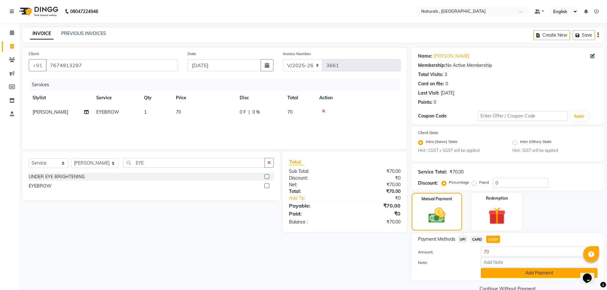
click at [520, 273] on button "Add Payment" at bounding box center [539, 273] width 117 height 10
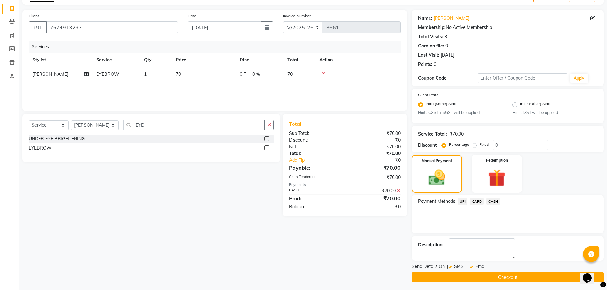
scroll to position [40, 0]
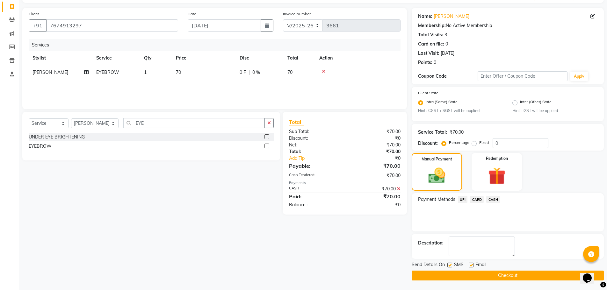
click at [513, 275] on button "Checkout" at bounding box center [508, 276] width 192 height 10
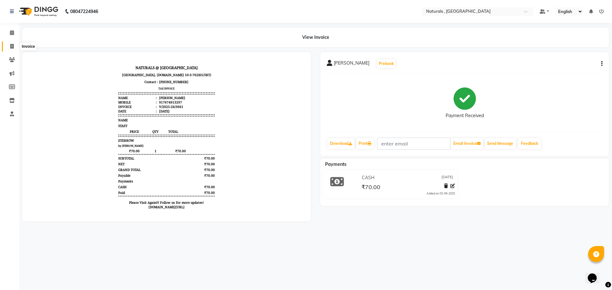
click at [11, 47] on icon at bounding box center [12, 46] width 4 height 5
select select "service"
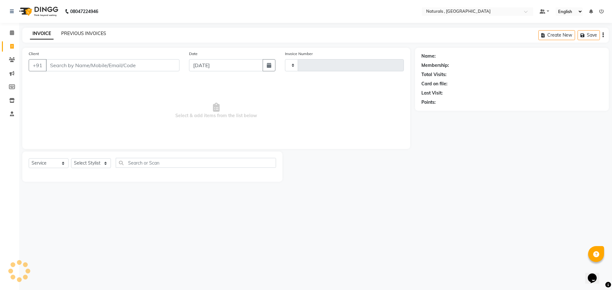
type input "3662"
select select "5818"
click at [100, 35] on link "PREVIOUS INVOICES" at bounding box center [83, 34] width 45 height 6
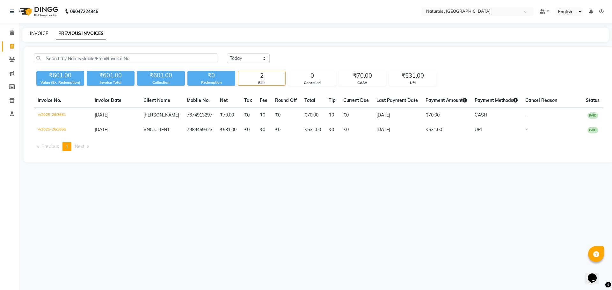
click at [39, 32] on link "INVOICE" at bounding box center [39, 34] width 18 height 6
select select "service"
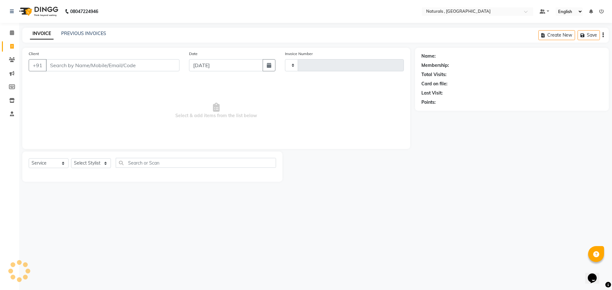
type input "3662"
select select "5818"
click at [92, 33] on link "PREVIOUS INVOICES" at bounding box center [83, 34] width 45 height 6
